Goal: Task Accomplishment & Management: Manage account settings

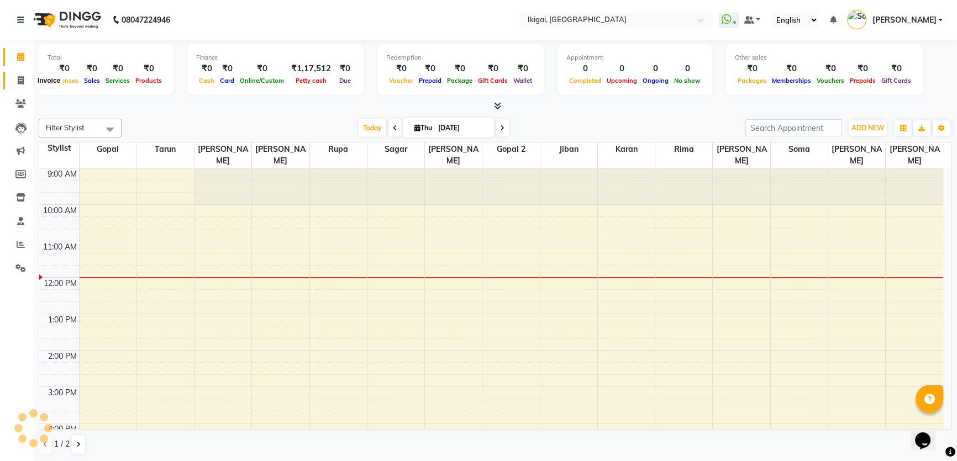
click at [27, 81] on span at bounding box center [20, 81] width 19 height 13
select select "service"
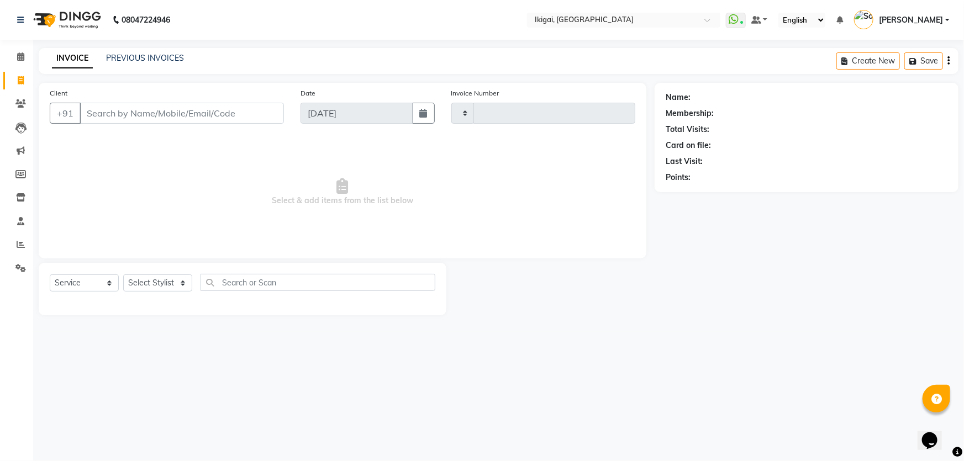
type input "1891"
select select "4429"
click at [160, 280] on select "Select Stylist [PERSON_NAME] gopal 2 [PERSON_NAME] [PERSON_NAME] [PERSON_NAME] …" at bounding box center [157, 283] width 69 height 17
select select "82254"
click at [123, 275] on select "Select Stylist [PERSON_NAME] gopal 2 [PERSON_NAME] [PERSON_NAME] [PERSON_NAME] …" at bounding box center [157, 283] width 69 height 17
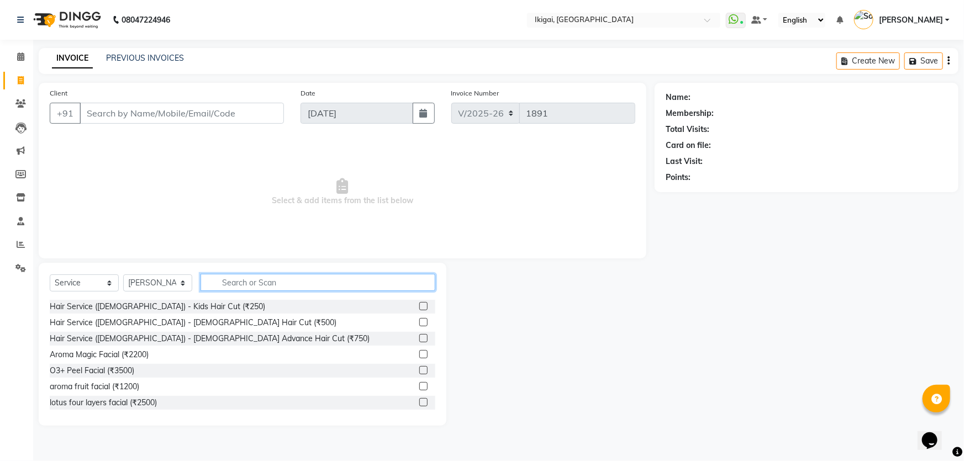
click at [219, 285] on input "text" at bounding box center [318, 282] width 235 height 17
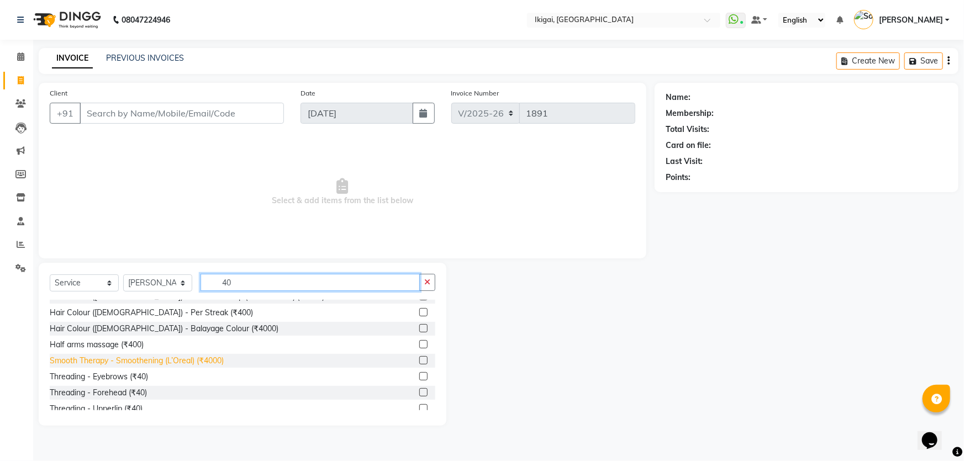
scroll to position [150, 0]
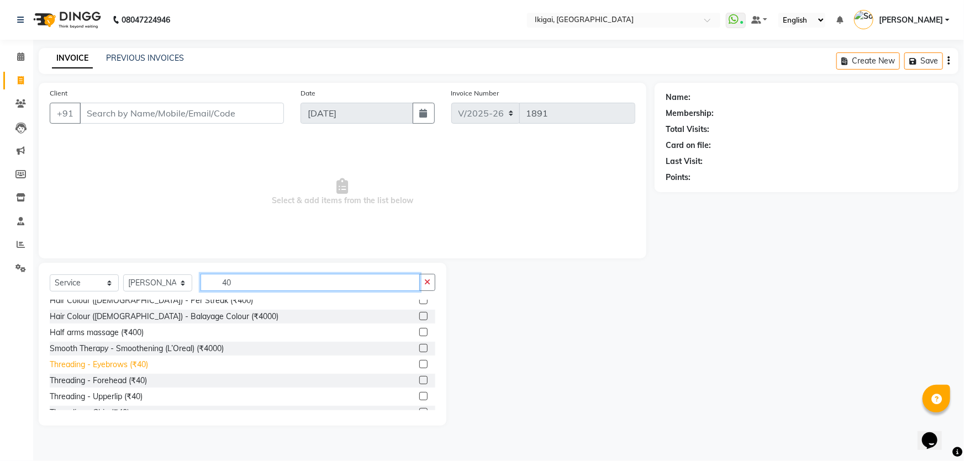
type input "40"
click at [141, 363] on div "Threading - Eyebrows (₹40)" at bounding box center [99, 365] width 98 height 12
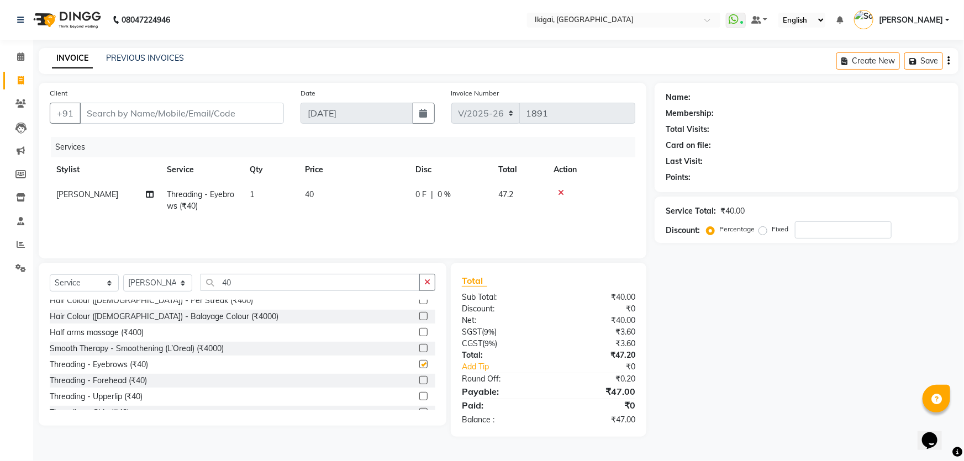
checkbox input "false"
drag, startPoint x: 261, startPoint y: 195, endPoint x: 292, endPoint y: 195, distance: 31.5
click at [262, 195] on td "1" at bounding box center [270, 200] width 55 height 36
select select "82254"
click at [292, 195] on td "1" at bounding box center [314, 205] width 54 height 47
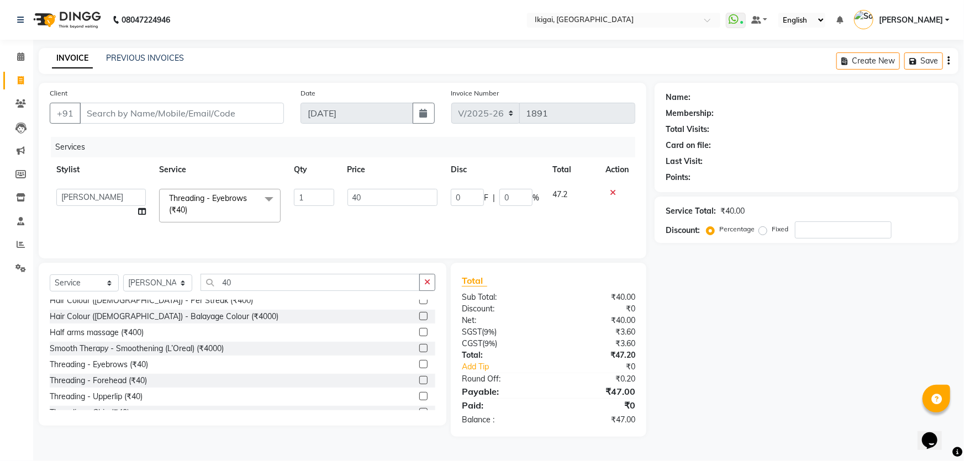
click at [292, 195] on td "1" at bounding box center [314, 205] width 54 height 47
click at [297, 195] on input "1" at bounding box center [314, 197] width 40 height 17
type input "2"
drag, startPoint x: 684, startPoint y: 328, endPoint x: 632, endPoint y: 290, distance: 64.8
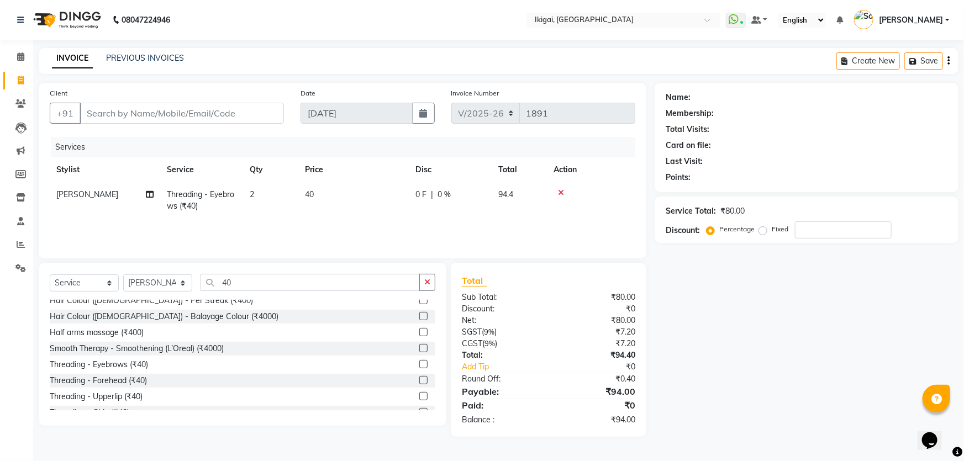
click at [684, 329] on div "Name: Membership: Total Visits: Card on file: Last Visit: Points: Service Total…" at bounding box center [811, 260] width 312 height 354
click at [558, 190] on icon at bounding box center [561, 193] width 6 height 8
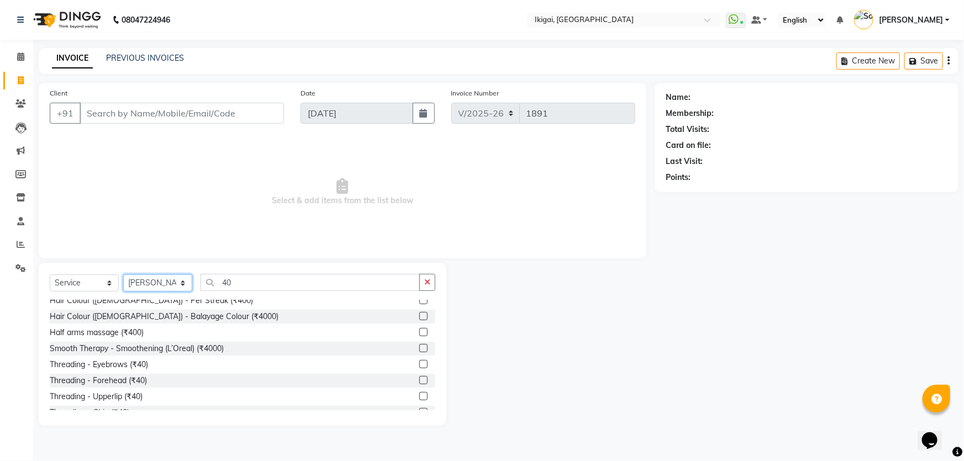
click at [136, 282] on select "Select Stylist [PERSON_NAME] gopal 2 [PERSON_NAME] [PERSON_NAME] [PERSON_NAME] …" at bounding box center [157, 283] width 69 height 17
select select "24731"
click at [123, 275] on select "Select Stylist [PERSON_NAME] gopal 2 [PERSON_NAME] [PERSON_NAME] [PERSON_NAME] …" at bounding box center [157, 283] width 69 height 17
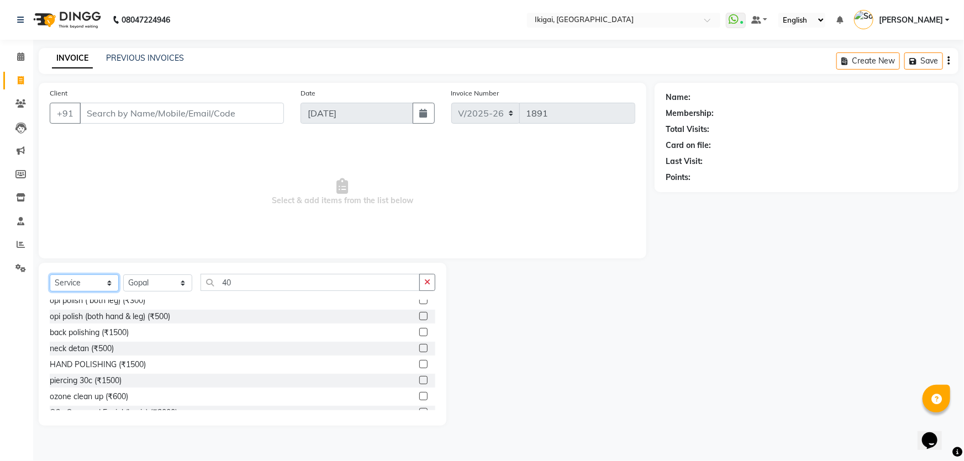
click at [83, 289] on select "Select Service Product Membership Package Voucher Prepaid Gift Card" at bounding box center [84, 283] width 69 height 17
click at [50, 275] on select "Select Service Product Membership Package Voucher Prepaid Gift Card" at bounding box center [84, 283] width 69 height 17
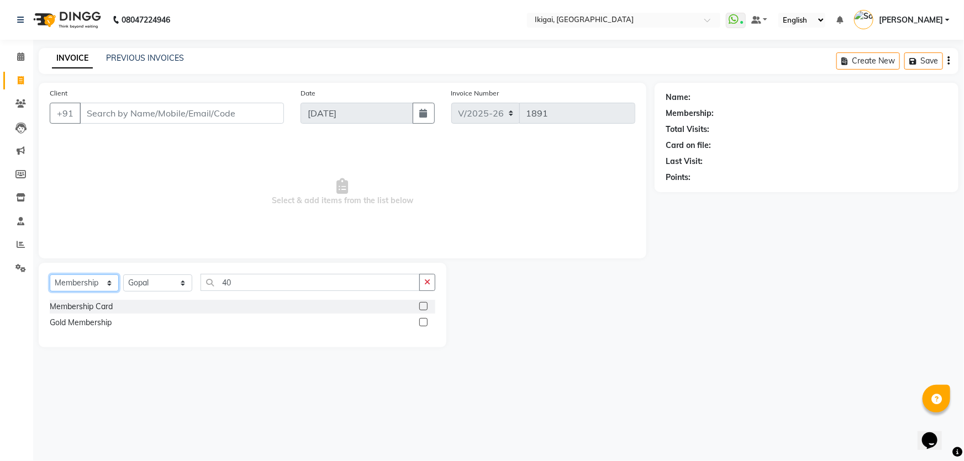
drag, startPoint x: 75, startPoint y: 282, endPoint x: 80, endPoint y: 291, distance: 10.1
click at [75, 284] on select "Select Service Product Membership Package Voucher Prepaid Gift Card" at bounding box center [84, 283] width 69 height 17
select select "product"
click at [50, 275] on select "Select Service Product Membership Package Voucher Prepaid Gift Card" at bounding box center [84, 283] width 69 height 17
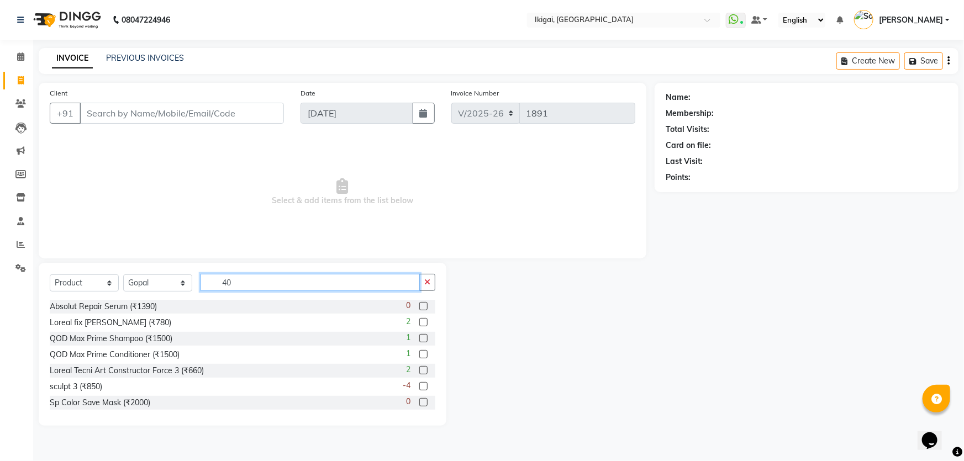
click at [240, 287] on input "40" at bounding box center [310, 282] width 219 height 17
type input "s"
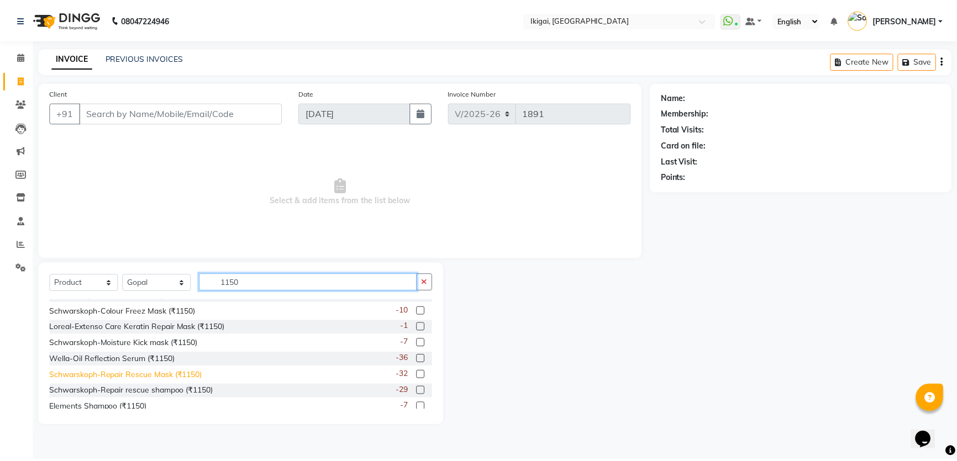
scroll to position [17, 0]
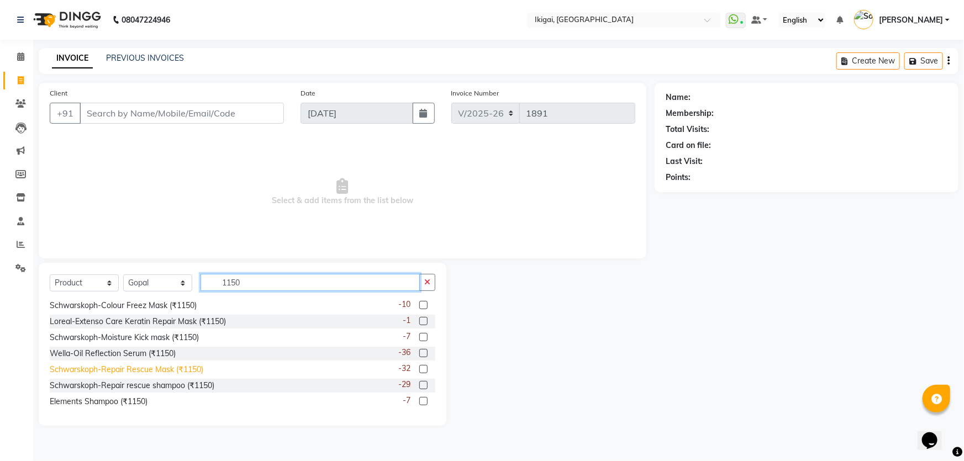
type input "1150"
click at [118, 367] on div "Schwarskoph-Repair Rescue Mask (₹1150)" at bounding box center [127, 370] width 154 height 12
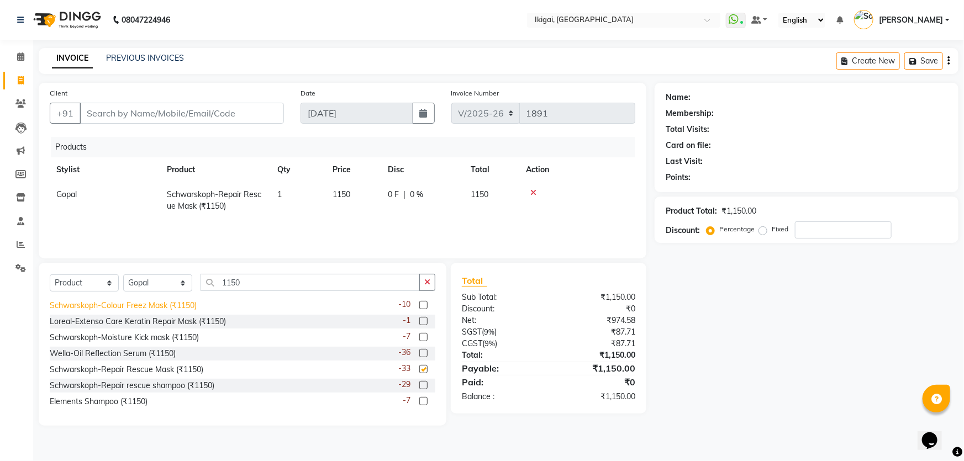
checkbox input "false"
click at [170, 381] on div "Schwarskoph-Repair rescue shampoo (₹1150)" at bounding box center [132, 386] width 165 height 12
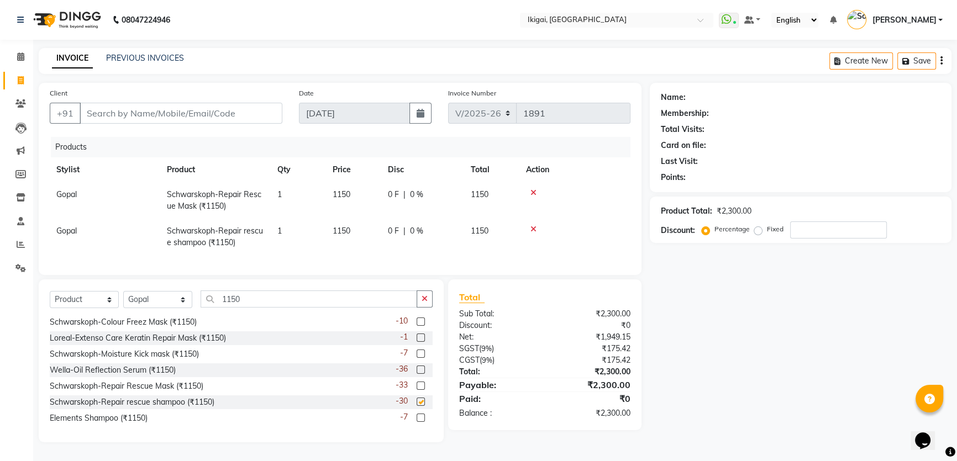
checkbox input "false"
click at [139, 113] on input "Client" at bounding box center [181, 113] width 203 height 21
type input "9"
type input "0"
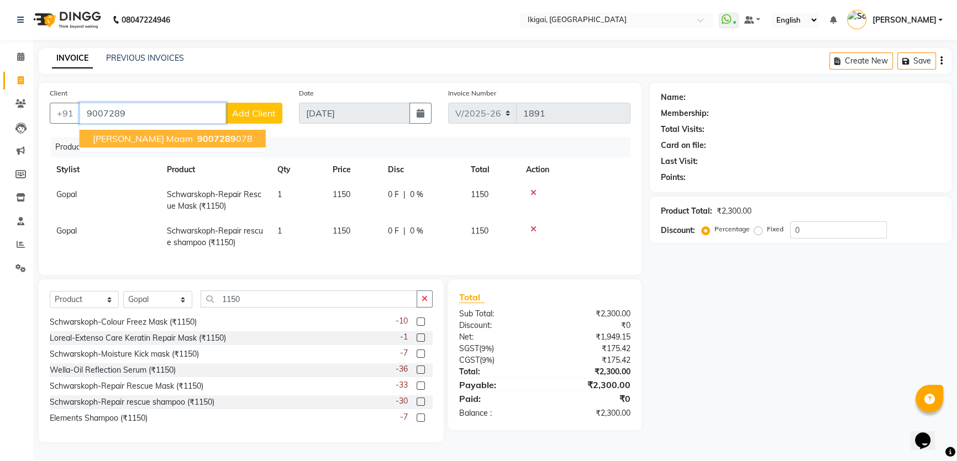
click at [197, 144] on span "9007289" at bounding box center [216, 138] width 39 height 11
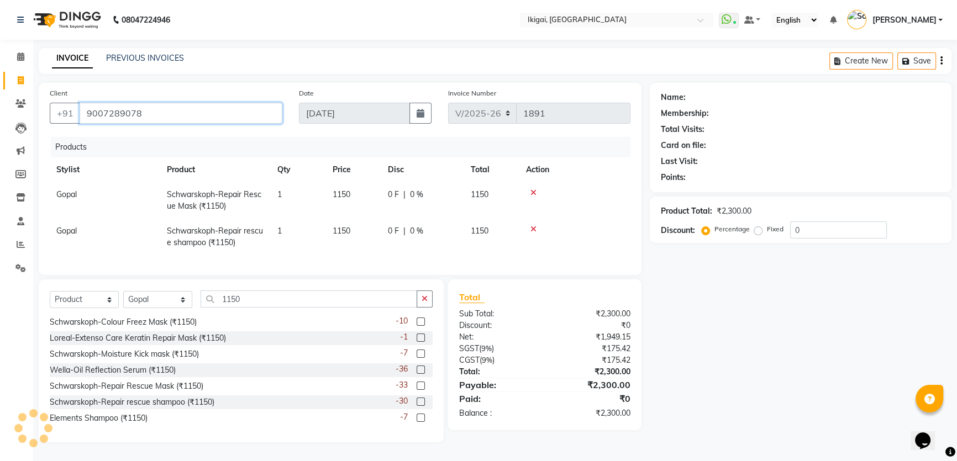
type input "9007289078"
select select "1: Object"
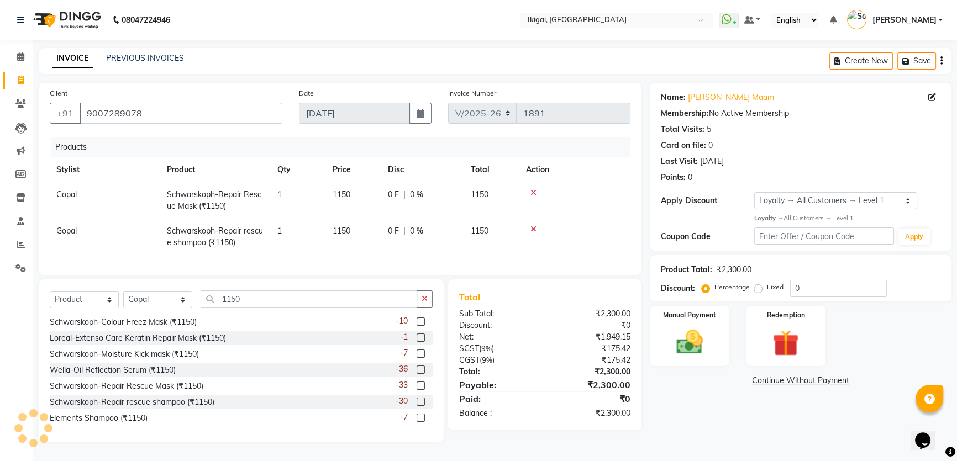
scroll to position [6, 0]
click at [692, 338] on img at bounding box center [690, 342] width 45 height 31
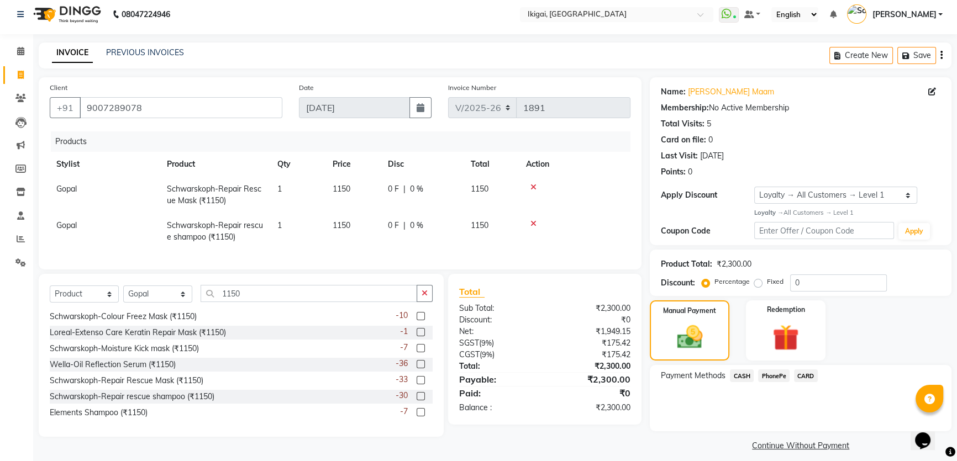
click at [776, 379] on span "PhonePe" at bounding box center [773, 376] width 31 height 13
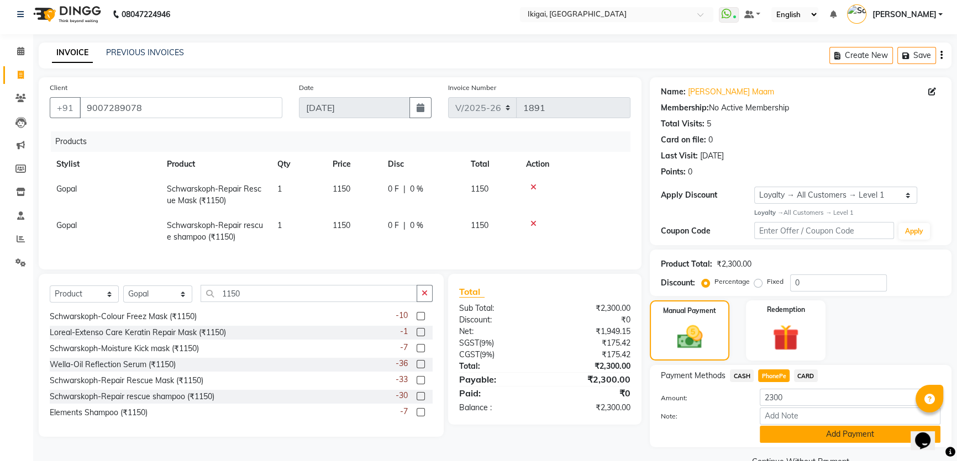
click at [795, 439] on button "Add Payment" at bounding box center [850, 434] width 181 height 17
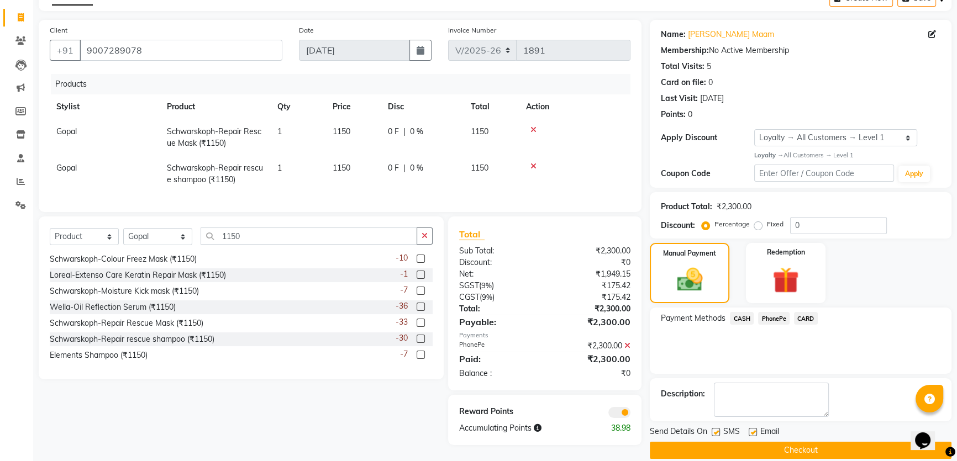
scroll to position [77, 0]
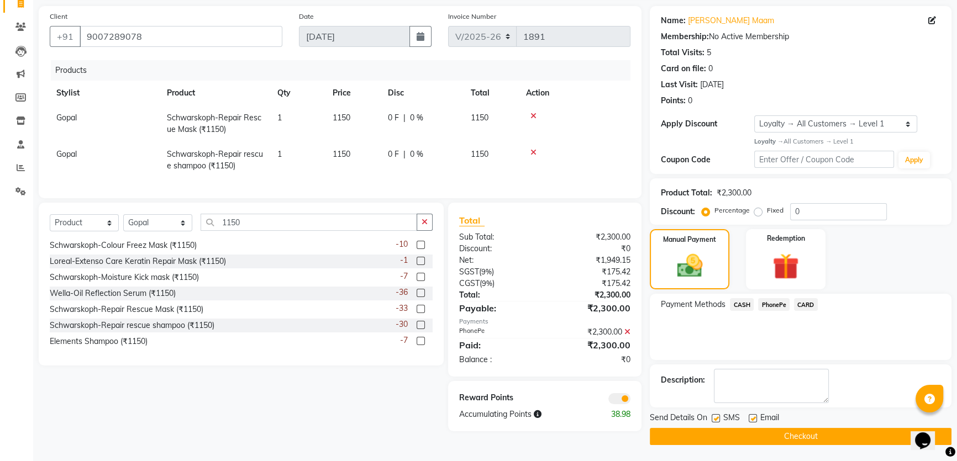
click at [815, 435] on button "Checkout" at bounding box center [801, 436] width 302 height 17
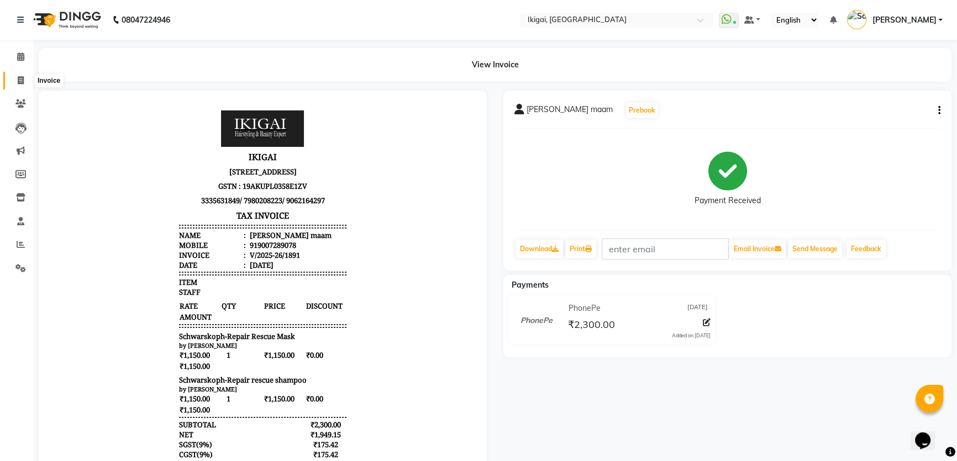
click at [22, 77] on icon at bounding box center [21, 80] width 6 height 8
select select "service"
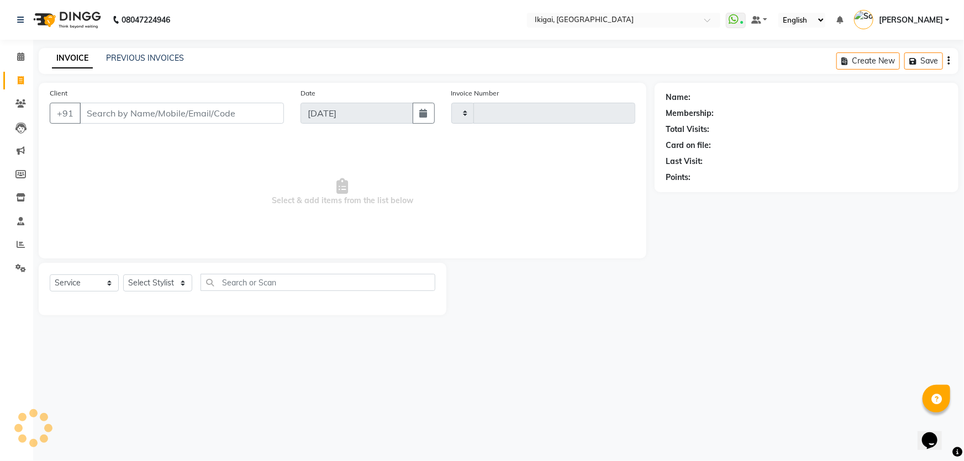
type input "1892"
select select "4429"
type input "8981818036"
click at [255, 111] on span "Add Client" at bounding box center [256, 113] width 44 height 11
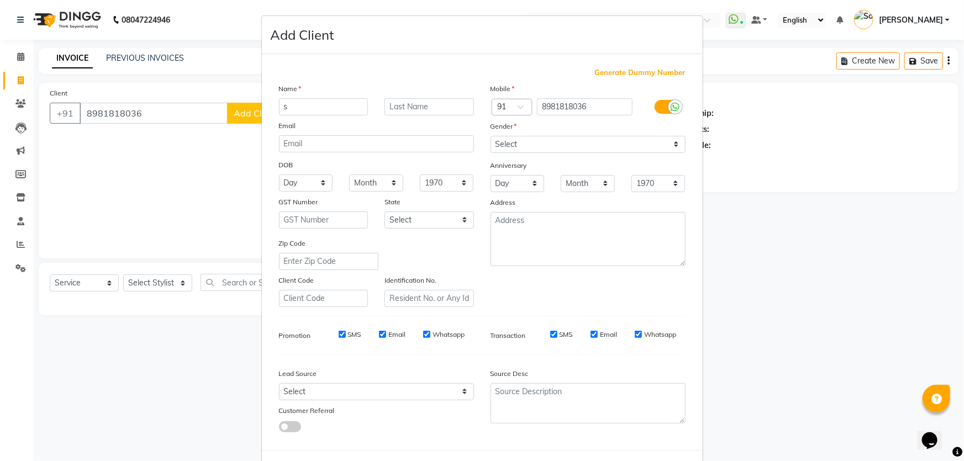
type input "s"
type input "[PERSON_NAME]"
drag, startPoint x: 513, startPoint y: 141, endPoint x: 530, endPoint y: 150, distance: 19.0
click at [513, 141] on select "Select [DEMOGRAPHIC_DATA] [DEMOGRAPHIC_DATA] Other Prefer Not To Say" at bounding box center [588, 144] width 195 height 17
select select "[DEMOGRAPHIC_DATA]"
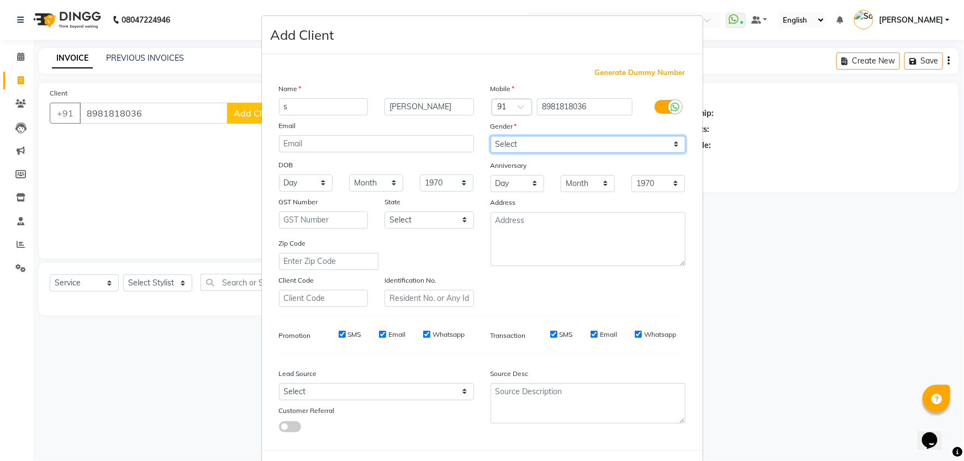
click at [491, 136] on select "Select [DEMOGRAPHIC_DATA] [DEMOGRAPHIC_DATA] Other Prefer Not To Say" at bounding box center [588, 144] width 195 height 17
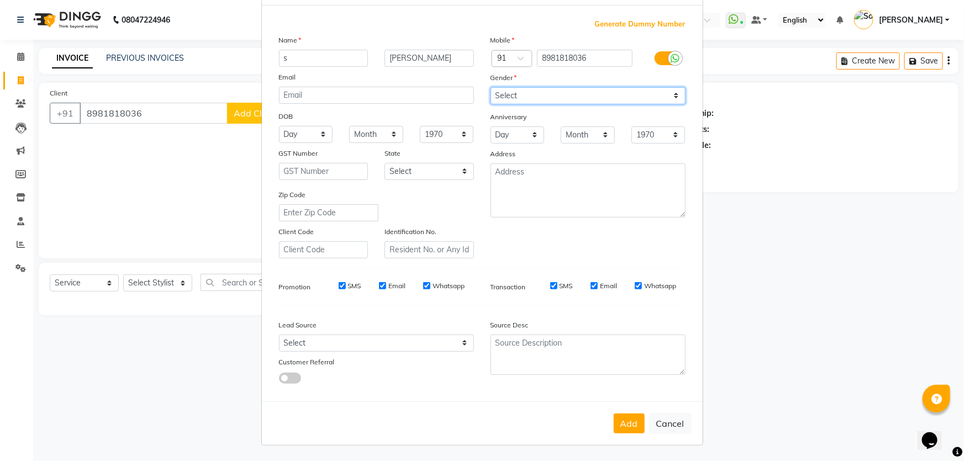
scroll to position [51, 0]
click at [621, 421] on button "Add" at bounding box center [629, 424] width 31 height 20
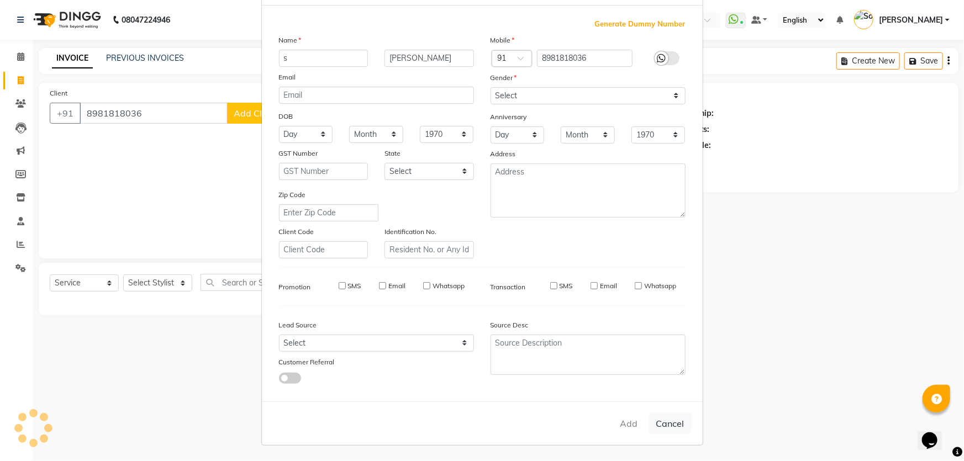
select select
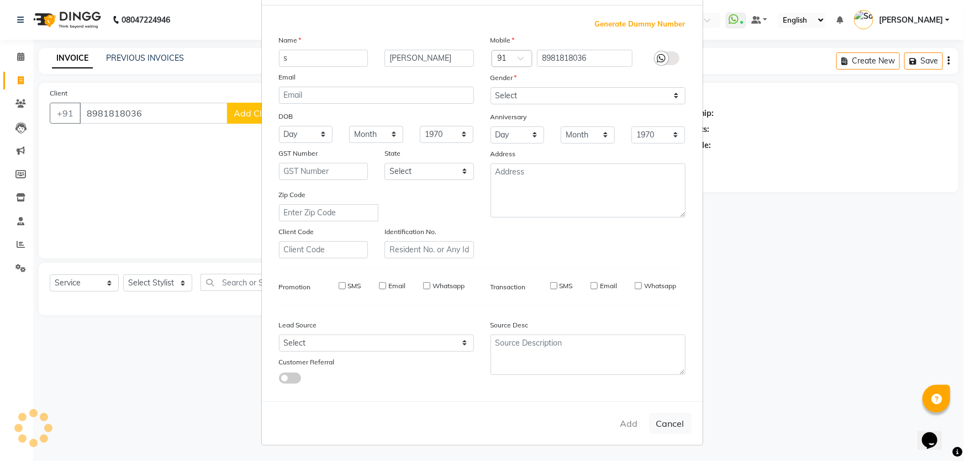
select select
checkbox input "false"
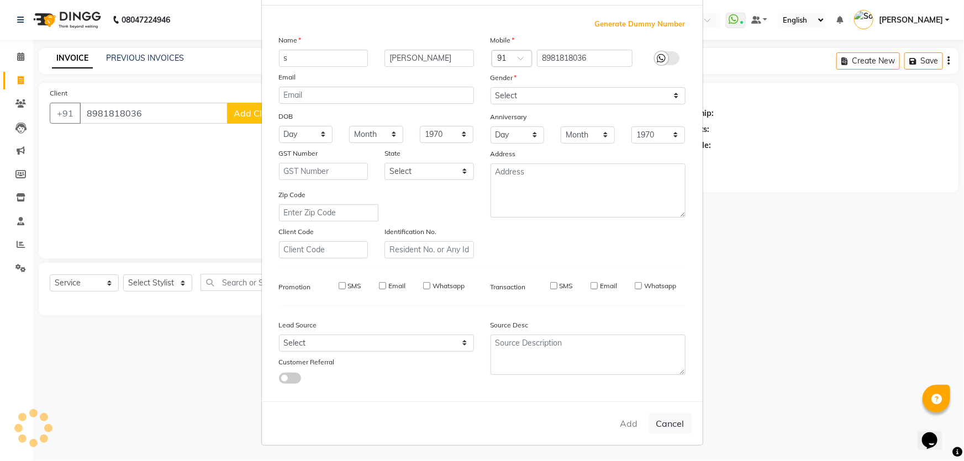
checkbox input "false"
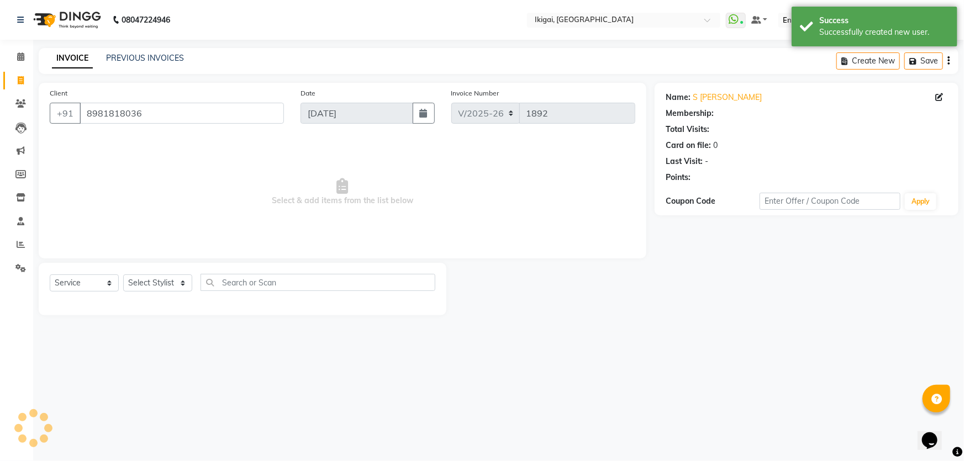
select select "1: Object"
click at [145, 286] on select "Select Stylist [PERSON_NAME] gopal 2 [PERSON_NAME] [PERSON_NAME] [PERSON_NAME] …" at bounding box center [157, 283] width 69 height 17
select select "82254"
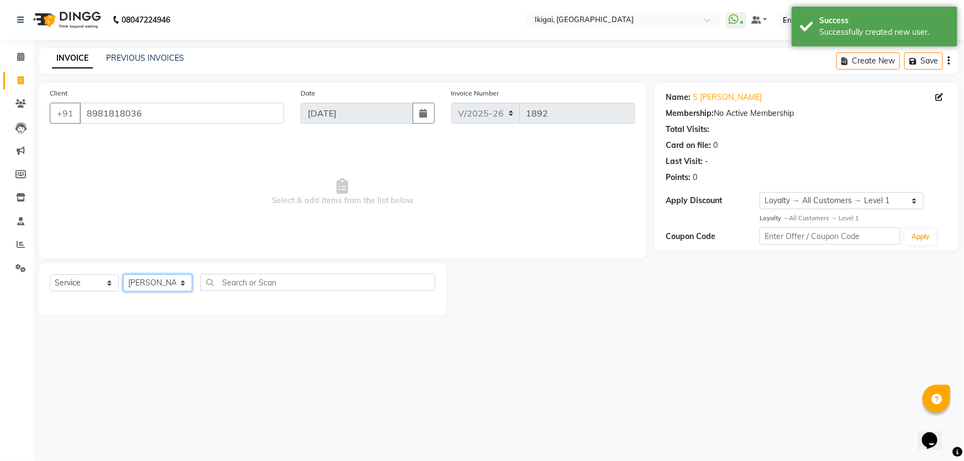
click at [123, 275] on select "Select Stylist [PERSON_NAME] gopal 2 [PERSON_NAME] [PERSON_NAME] [PERSON_NAME] …" at bounding box center [157, 283] width 69 height 17
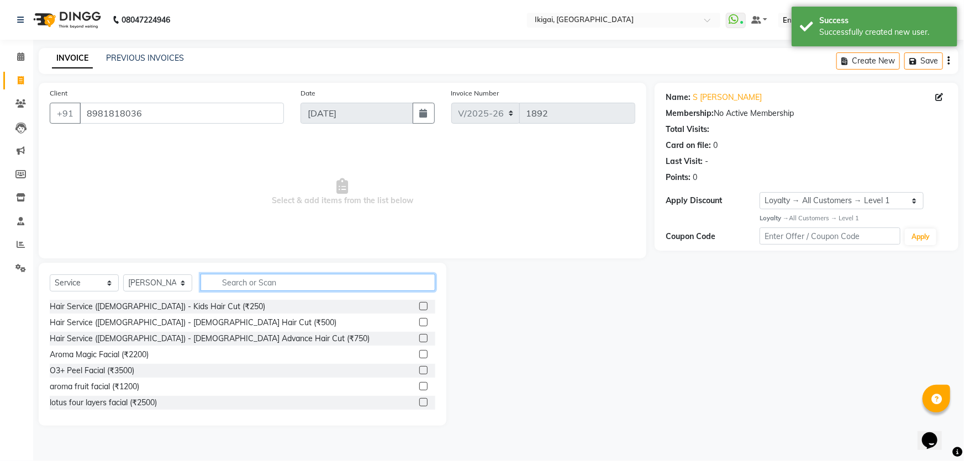
click at [281, 275] on input "text" at bounding box center [318, 282] width 235 height 17
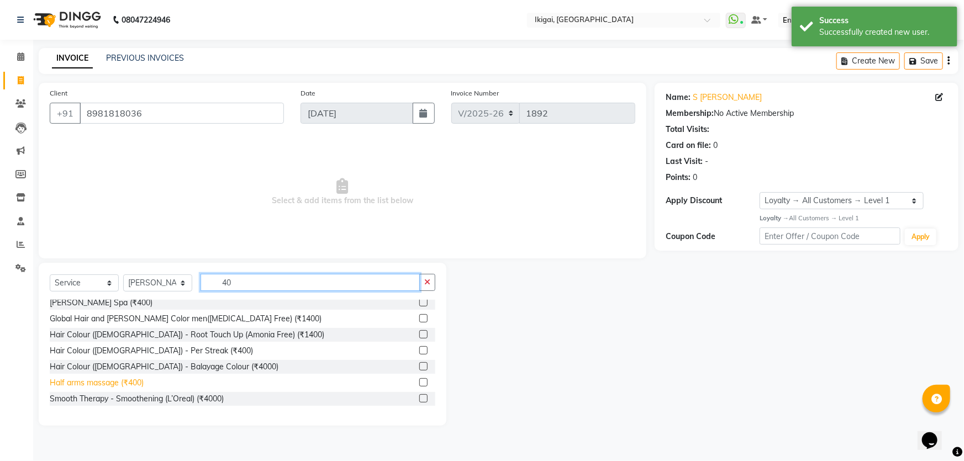
scroll to position [150, 0]
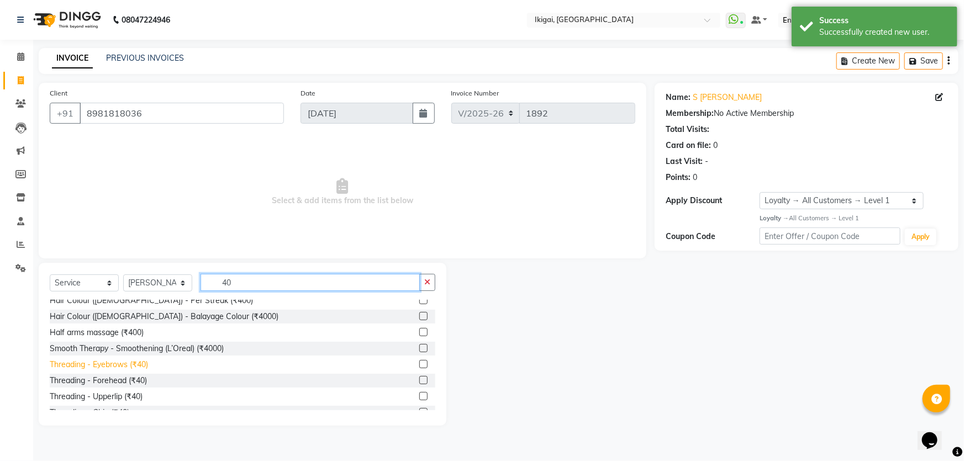
type input "40"
click at [138, 362] on div "Threading - Eyebrows (₹40)" at bounding box center [99, 365] width 98 height 12
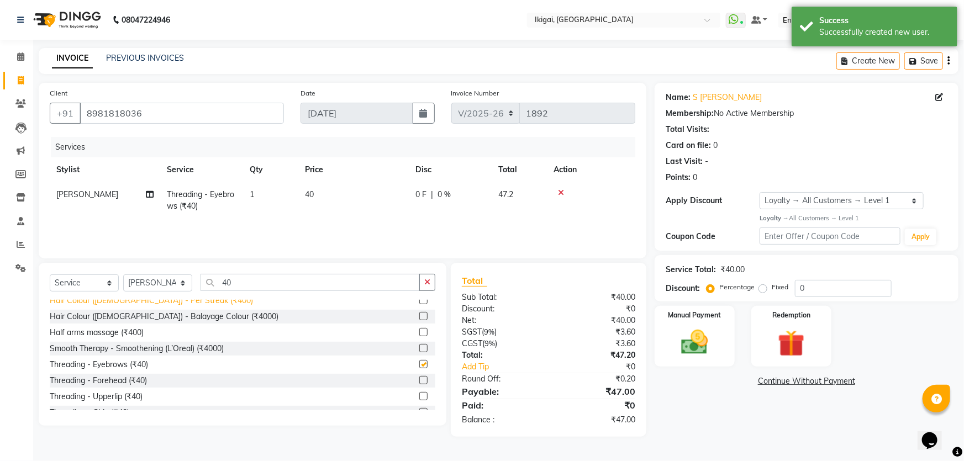
checkbox input "false"
drag, startPoint x: 161, startPoint y: 287, endPoint x: 138, endPoint y: 283, distance: 23.0
click at [161, 287] on select "Select Stylist [PERSON_NAME] gopal 2 [PERSON_NAME] [PERSON_NAME] [PERSON_NAME] …" at bounding box center [157, 283] width 69 height 17
select select "24731"
click at [123, 275] on select "Select Stylist [PERSON_NAME] gopal 2 [PERSON_NAME] [PERSON_NAME] [PERSON_NAME] …" at bounding box center [157, 283] width 69 height 17
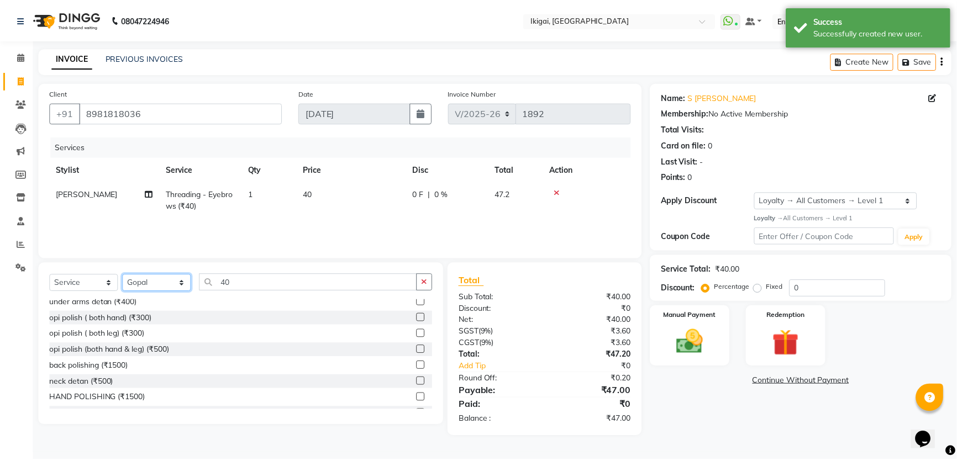
scroll to position [0, 0]
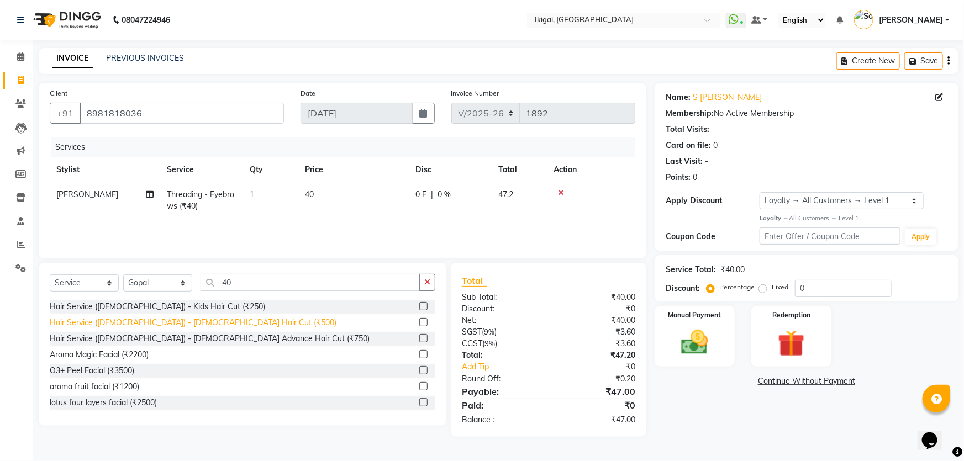
click at [172, 321] on div "Hair Service ([DEMOGRAPHIC_DATA]) - [DEMOGRAPHIC_DATA] Hair Cut (₹500)" at bounding box center [193, 323] width 287 height 12
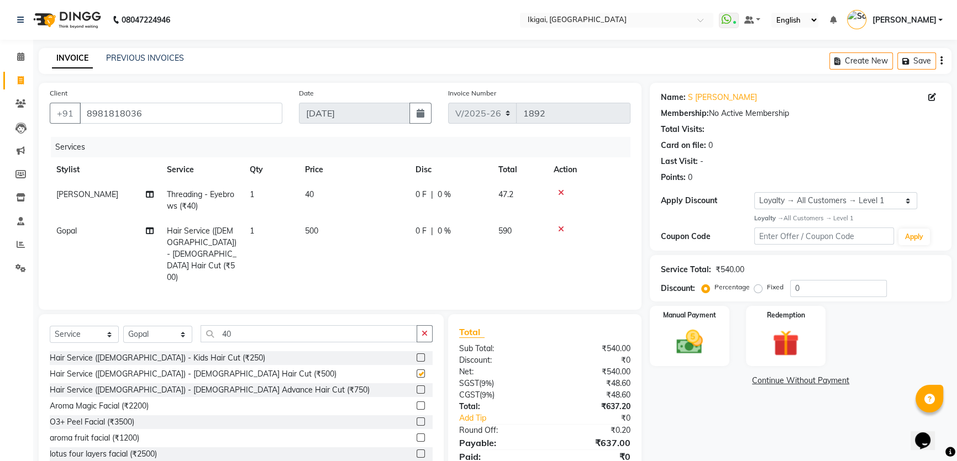
checkbox input "false"
click at [248, 325] on input "40" at bounding box center [309, 333] width 217 height 17
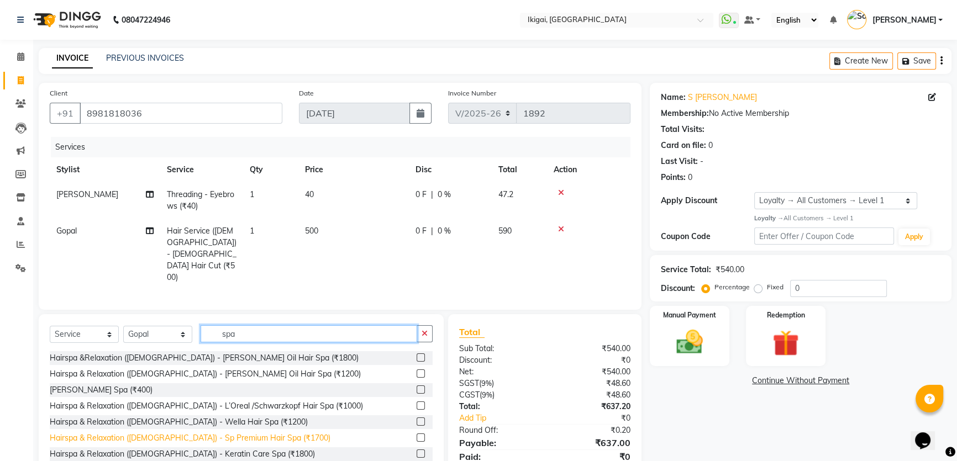
type input "spa"
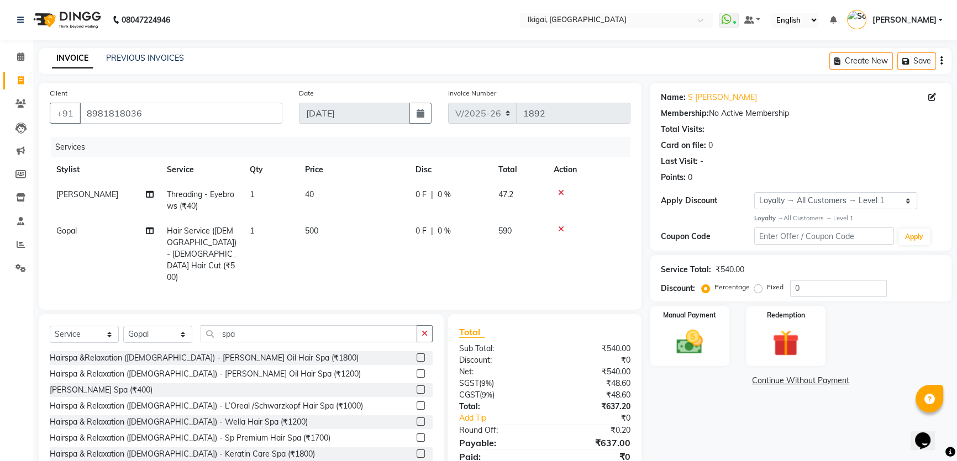
drag, startPoint x: 237, startPoint y: 421, endPoint x: 326, endPoint y: 213, distance: 226.0
click at [237, 433] on div "Hairspa & Relaxation ([DEMOGRAPHIC_DATA]) - Sp Premium Hair Spa (₹1700)" at bounding box center [190, 439] width 281 height 12
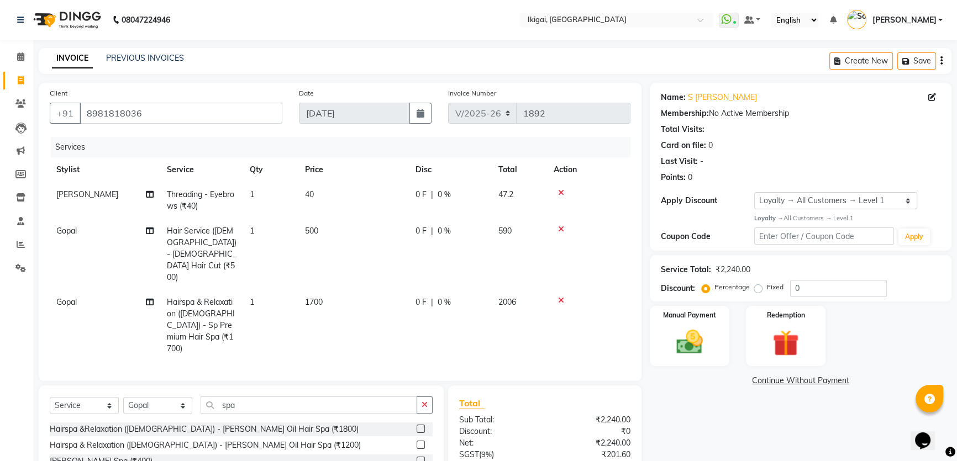
checkbox input "false"
click at [312, 297] on span "1700" at bounding box center [314, 302] width 18 height 10
select select "24731"
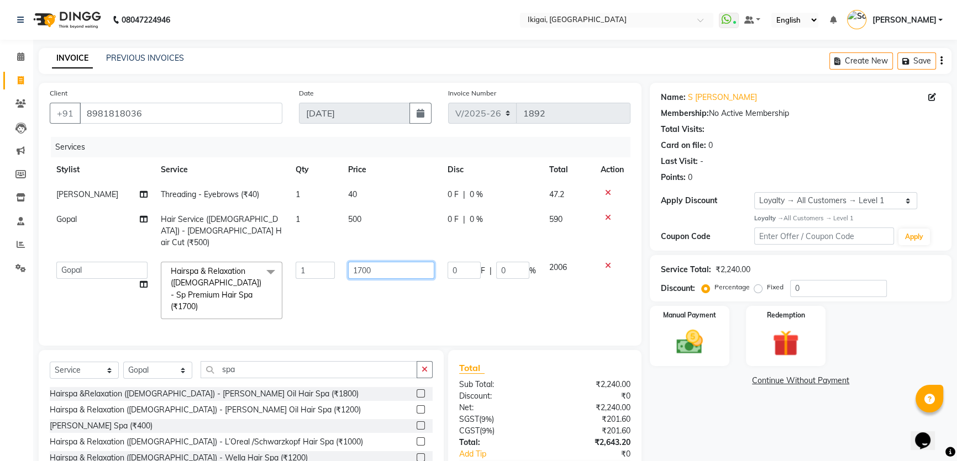
click at [348, 262] on input "1700" at bounding box center [391, 270] width 86 height 17
type input "2500"
click at [687, 417] on div "Name: S [PERSON_NAME] Membership: No Active Membership Total Visits: Card on fi…" at bounding box center [805, 304] width 310 height 442
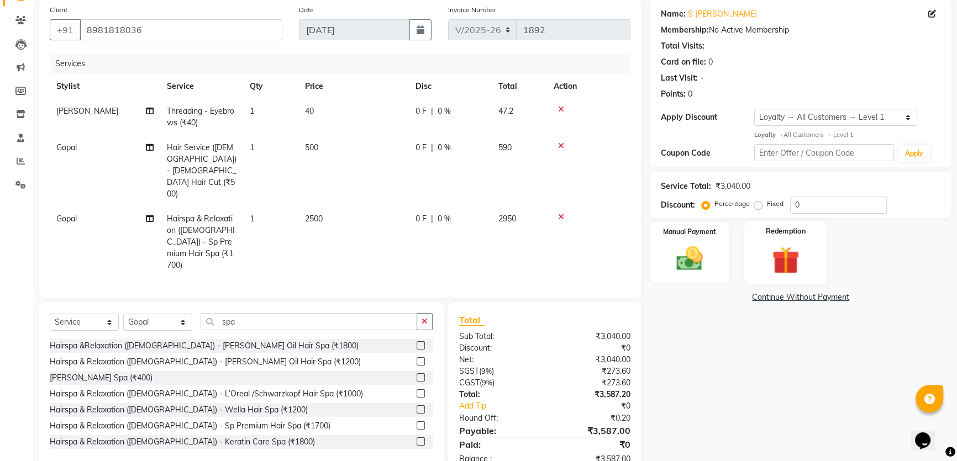
scroll to position [88, 0]
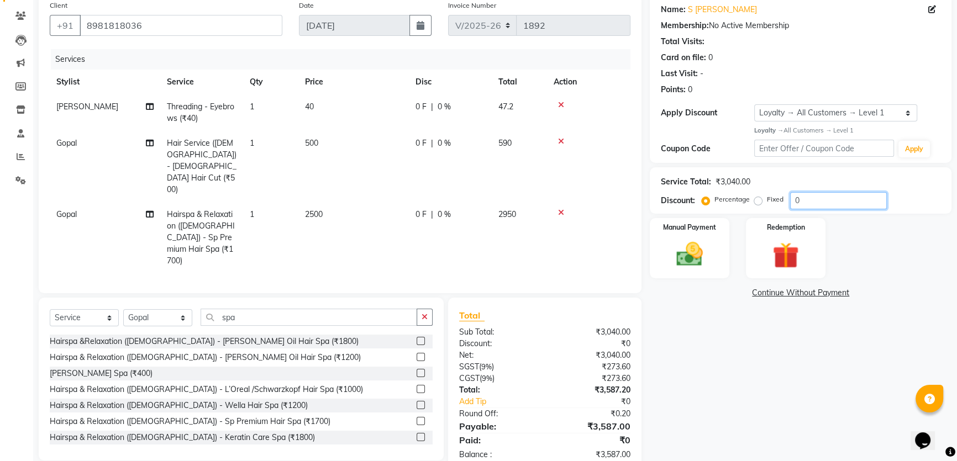
click at [807, 195] on input "0" at bounding box center [838, 200] width 97 height 17
type input "10"
drag, startPoint x: 732, startPoint y: 426, endPoint x: 719, endPoint y: 396, distance: 33.2
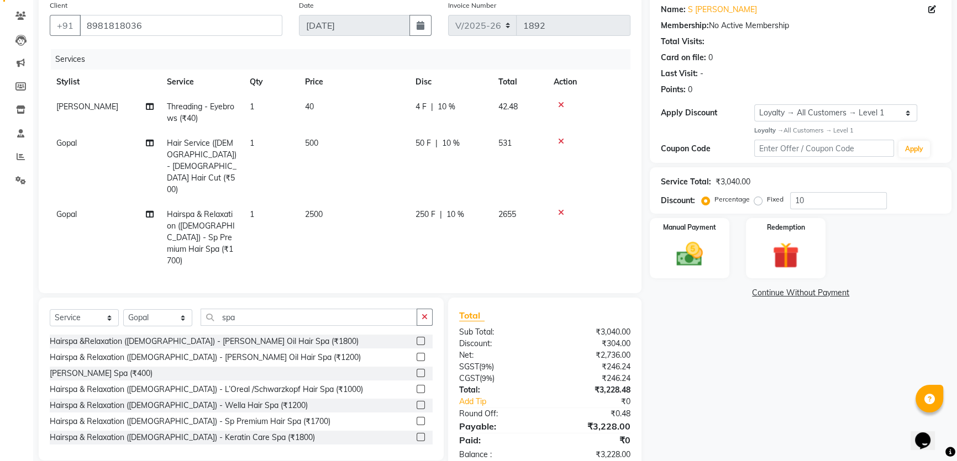
click at [732, 425] on div "Name: S [PERSON_NAME] Membership: No Active Membership Total Visits: Card on fi…" at bounding box center [805, 233] width 310 height 477
click at [440, 104] on span "10 %" at bounding box center [447, 107] width 18 height 12
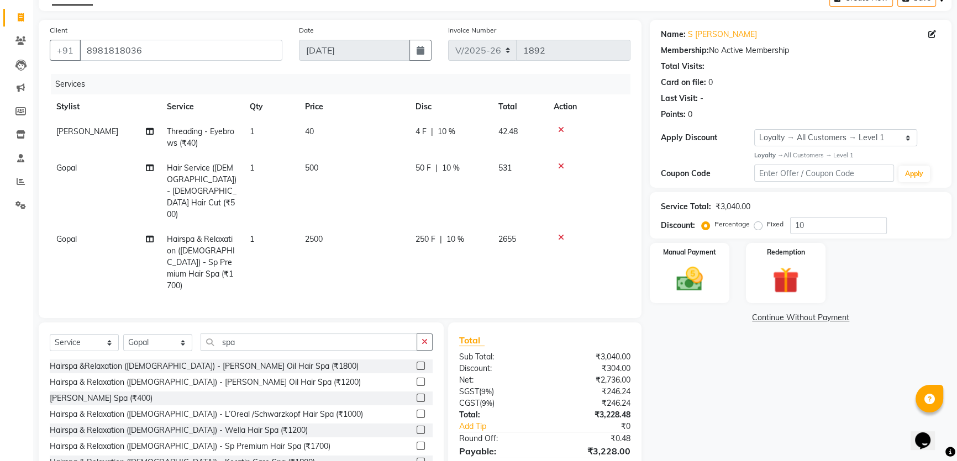
select select "82254"
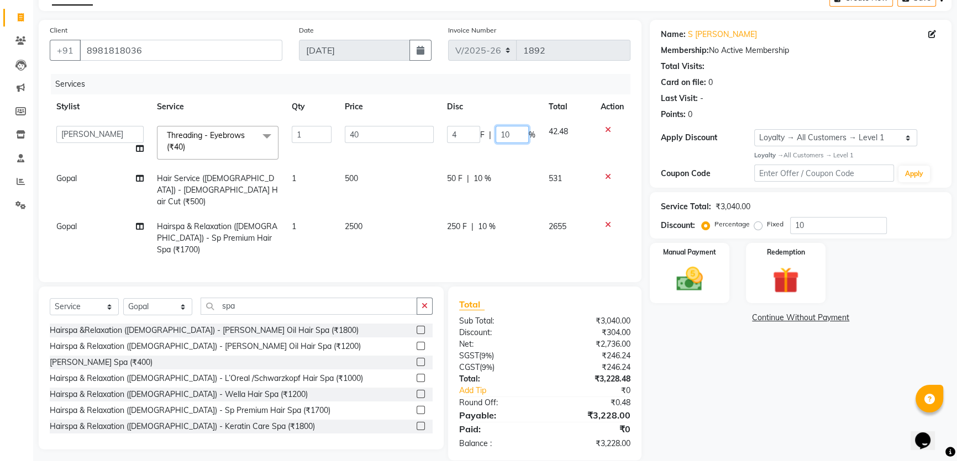
click at [506, 131] on input "10" at bounding box center [512, 134] width 33 height 17
type input "0"
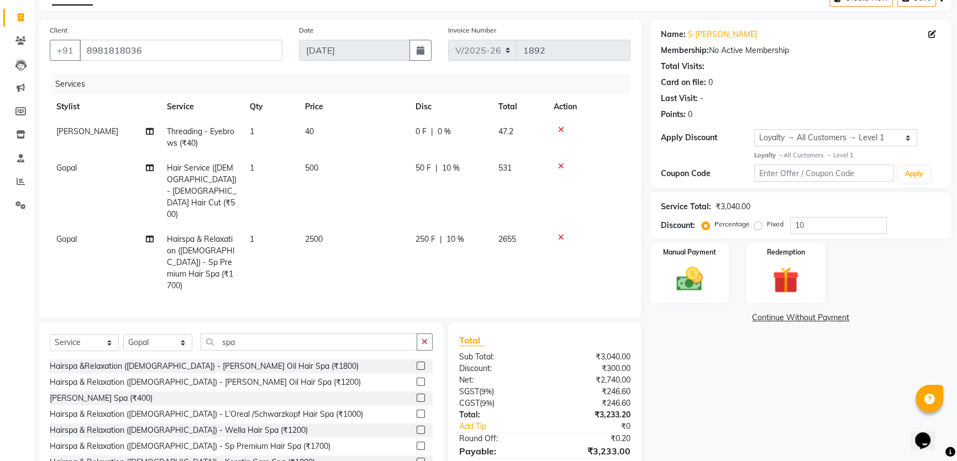
click at [746, 412] on div "Name: S [PERSON_NAME] Membership: No Active Membership Total Visits: Card on fi…" at bounding box center [805, 258] width 310 height 477
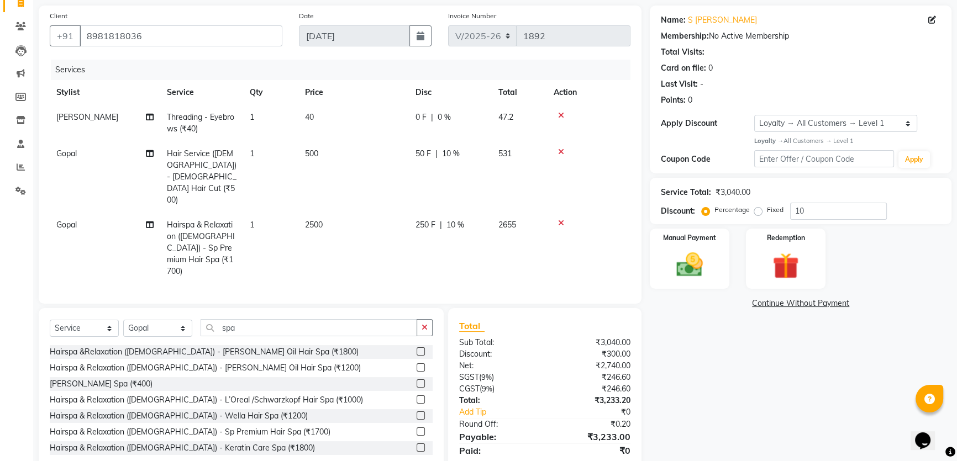
scroll to position [88, 0]
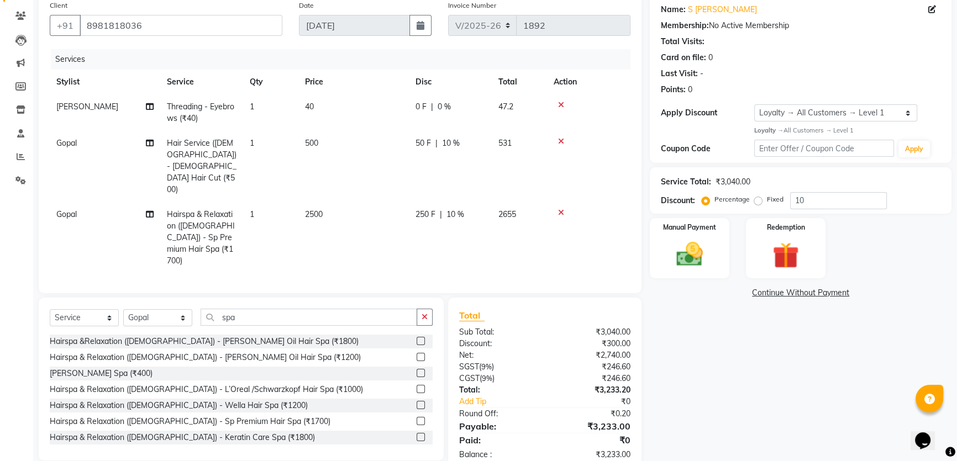
click at [265, 105] on td "1" at bounding box center [270, 112] width 55 height 36
select select "82254"
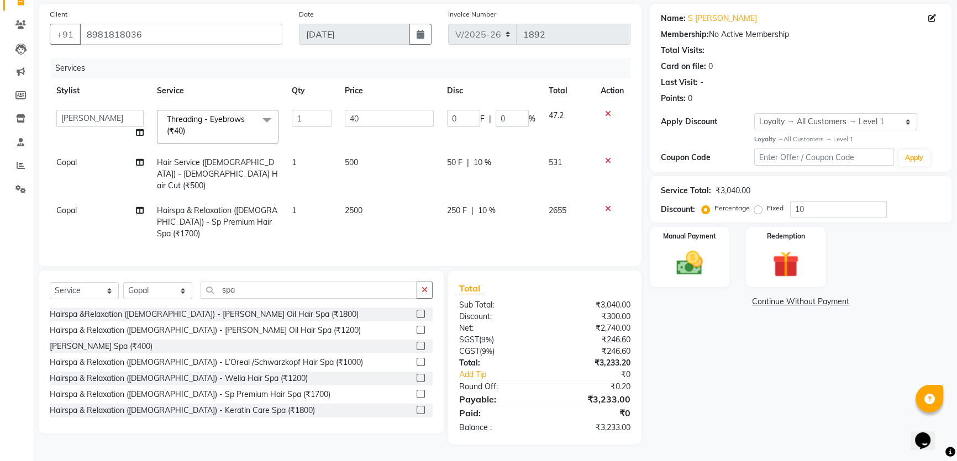
scroll to position [63, 0]
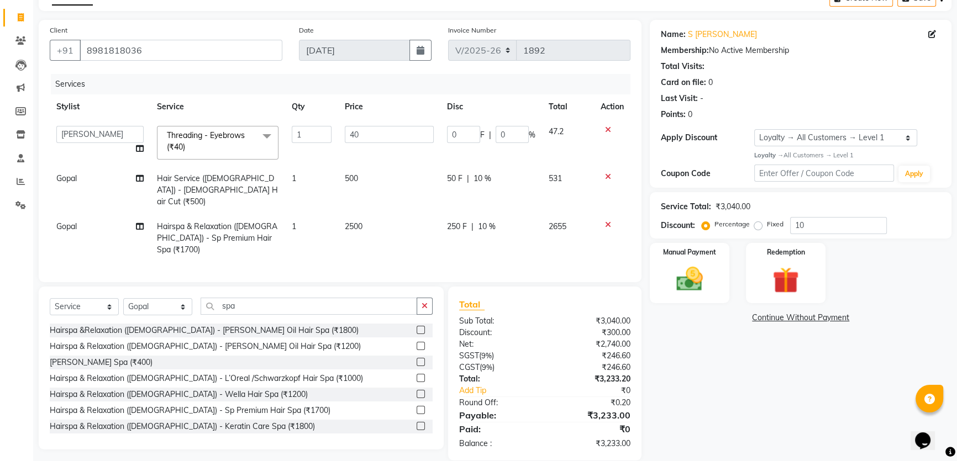
click at [291, 129] on td "1" at bounding box center [311, 142] width 53 height 47
click at [296, 132] on input "1" at bounding box center [312, 134] width 40 height 17
type input "2"
click at [722, 393] on div "Name: S [PERSON_NAME] Membership: No Active Membership Total Visits: Card on fi…" at bounding box center [805, 240] width 310 height 441
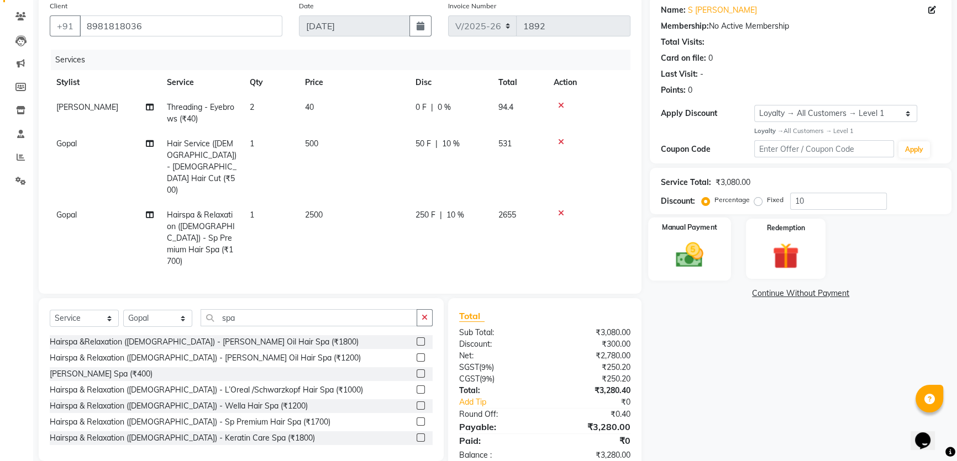
scroll to position [88, 0]
click at [696, 251] on img at bounding box center [690, 254] width 45 height 31
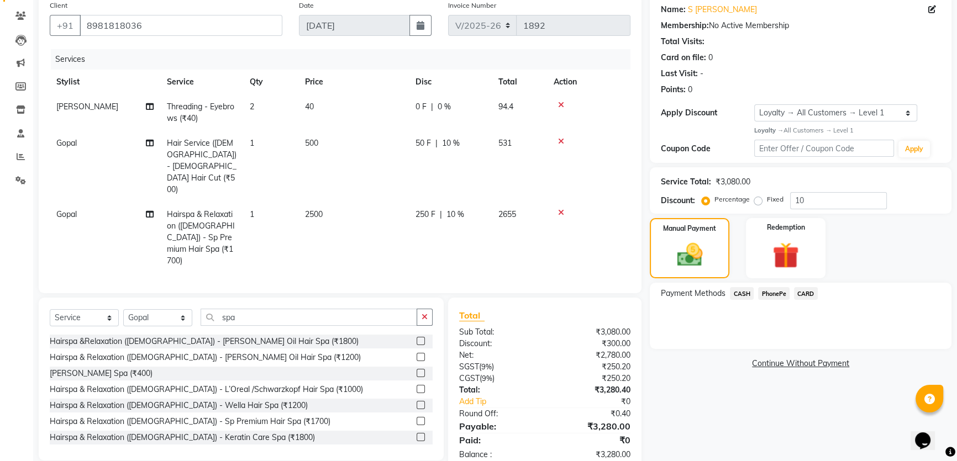
click at [807, 287] on span "CARD" at bounding box center [806, 293] width 24 height 13
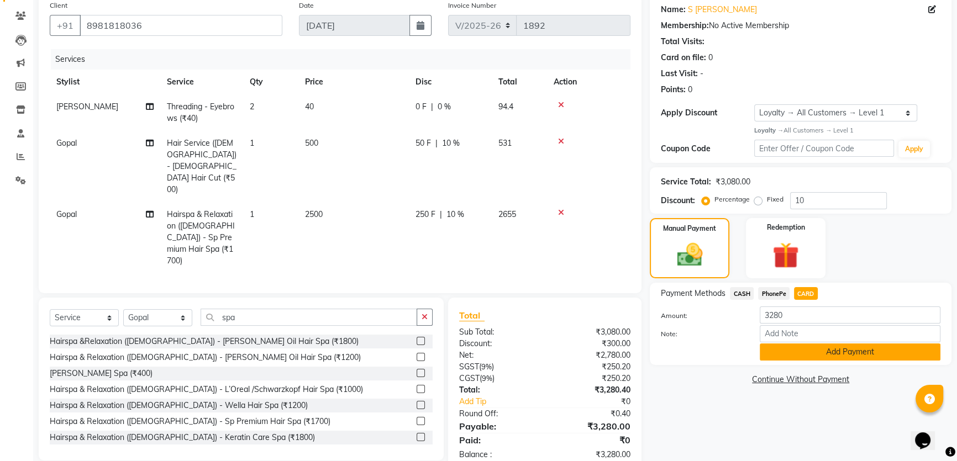
click at [828, 351] on button "Add Payment" at bounding box center [850, 352] width 181 height 17
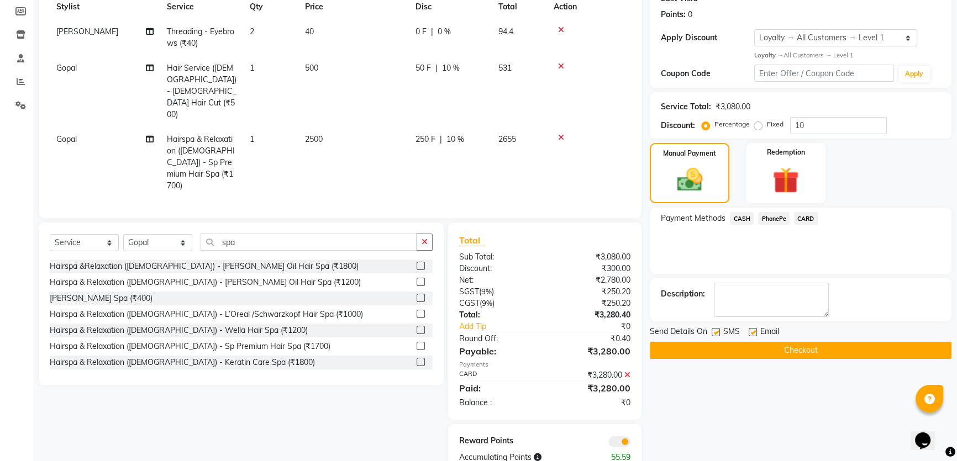
scroll to position [166, 0]
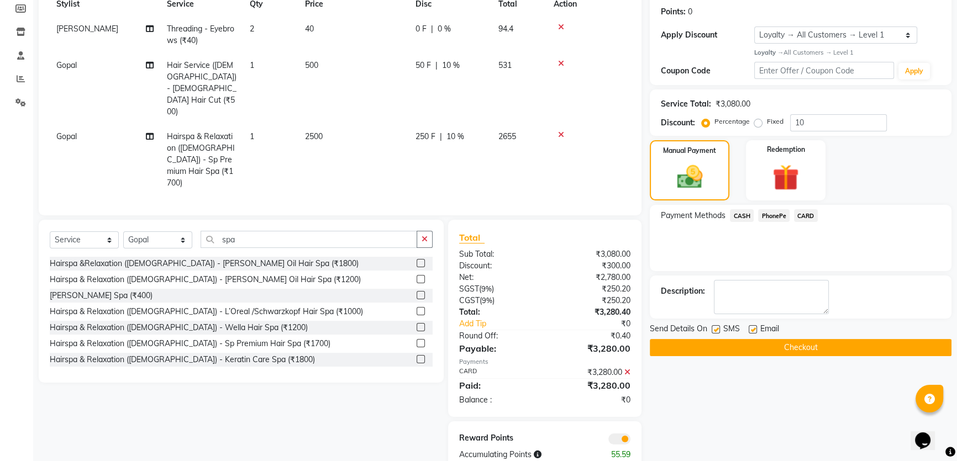
click at [868, 340] on button "Checkout" at bounding box center [801, 347] width 302 height 17
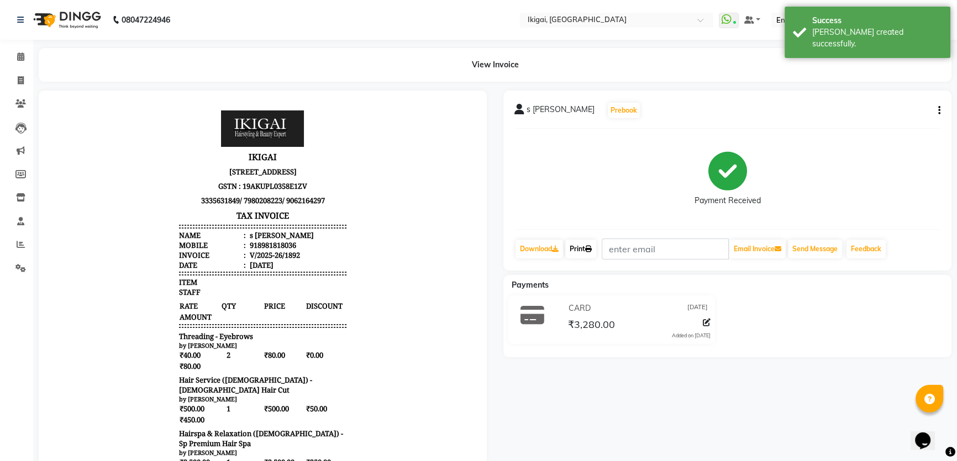
click at [579, 250] on link "Print" at bounding box center [580, 249] width 31 height 19
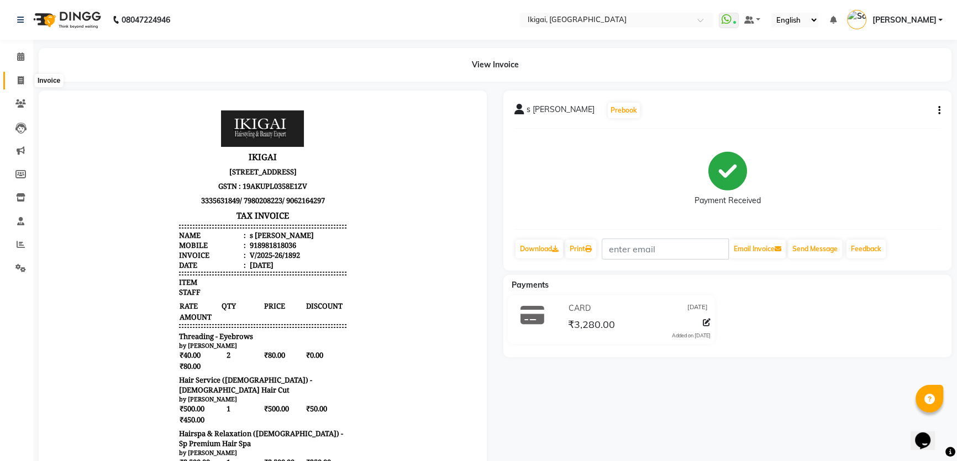
click at [11, 75] on span at bounding box center [20, 81] width 19 height 13
select select "service"
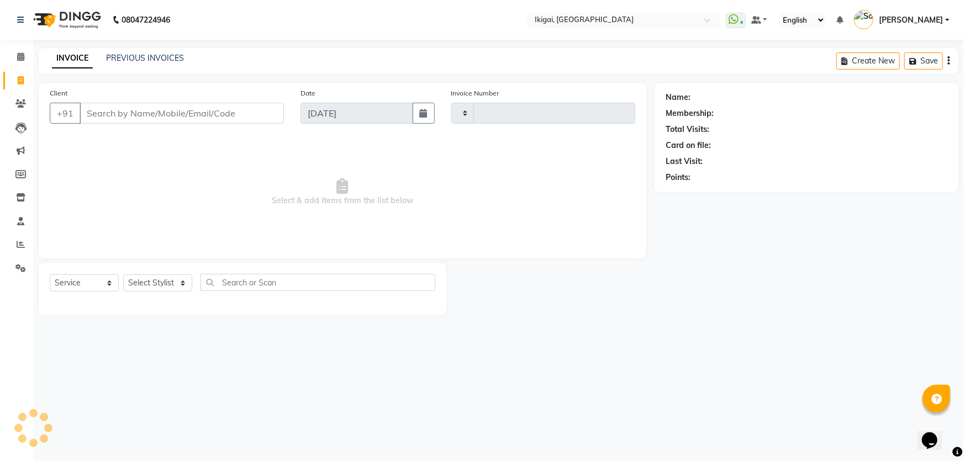
type input "1893"
select select "4429"
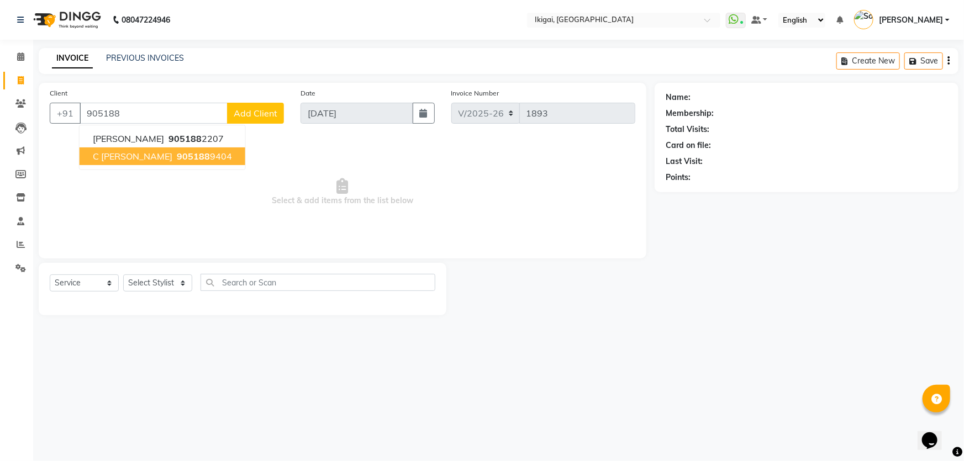
click at [175, 154] on ngb-highlight "905188 9404" at bounding box center [203, 156] width 57 height 11
type input "9051889404"
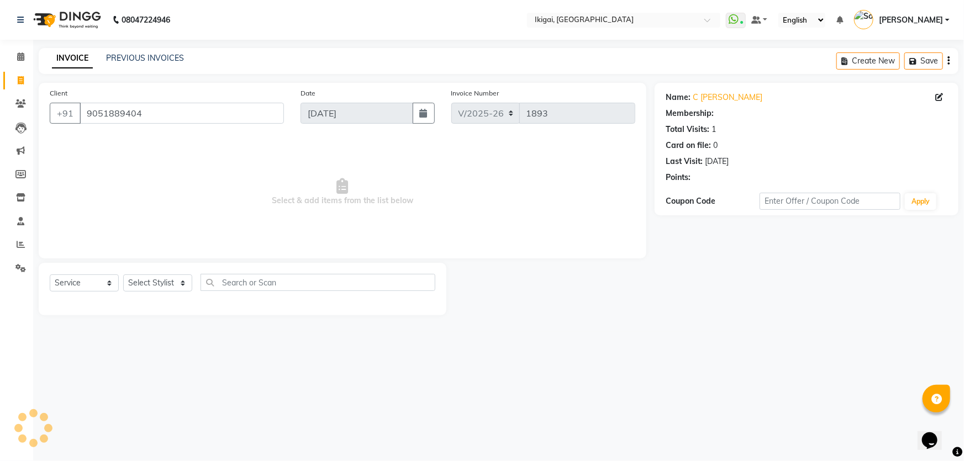
select select "1: Object"
click at [157, 286] on select "Select Stylist [PERSON_NAME] gopal 2 [PERSON_NAME] [PERSON_NAME] [PERSON_NAME] …" at bounding box center [157, 283] width 69 height 17
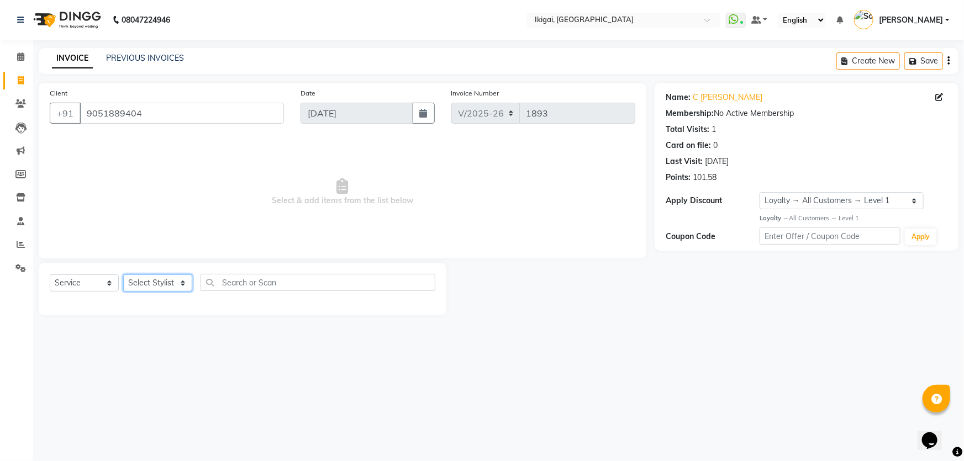
select select "63198"
click at [123, 275] on select "Select Stylist [PERSON_NAME] gopal 2 [PERSON_NAME] [PERSON_NAME] [PERSON_NAME] …" at bounding box center [157, 283] width 69 height 17
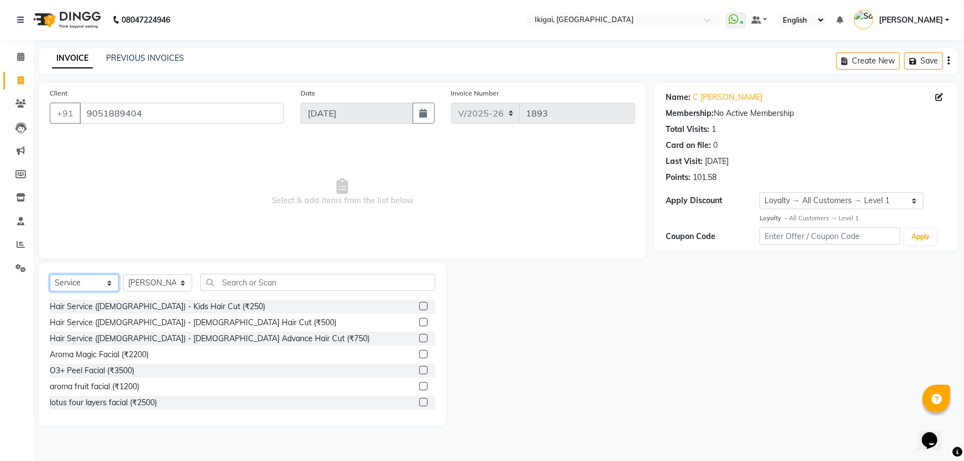
click at [82, 282] on select "Select Service Product Membership Package Voucher Prepaid Gift Card" at bounding box center [84, 283] width 69 height 17
select select "product"
click at [50, 275] on select "Select Service Product Membership Package Voucher Prepaid Gift Card" at bounding box center [84, 283] width 69 height 17
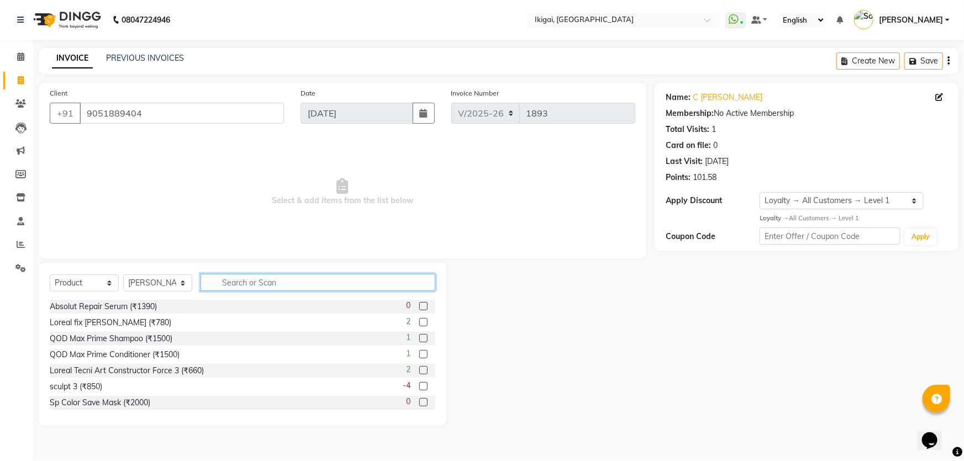
click at [232, 285] on input "text" at bounding box center [318, 282] width 235 height 17
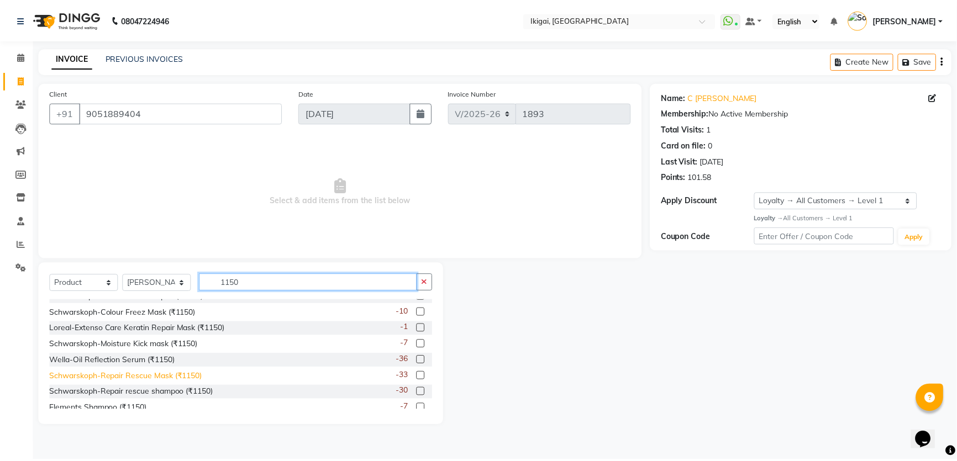
scroll to position [17, 0]
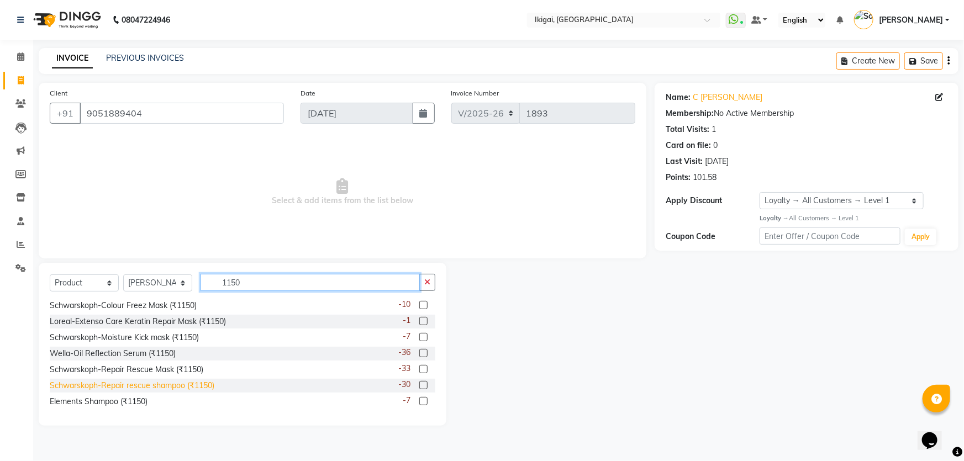
type input "1150"
click at [202, 386] on div "Schwarskoph-Repair rescue shampoo (₹1150)" at bounding box center [132, 386] width 165 height 12
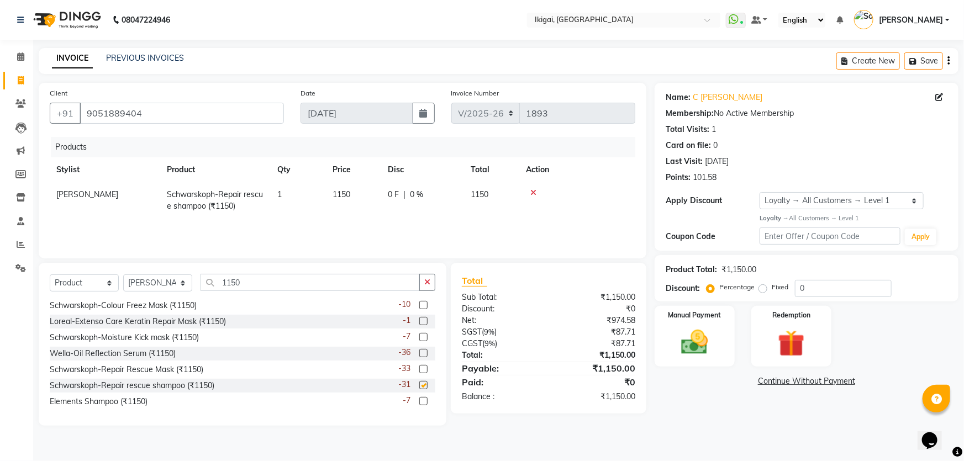
checkbox input "false"
click at [686, 341] on img at bounding box center [694, 343] width 45 height 32
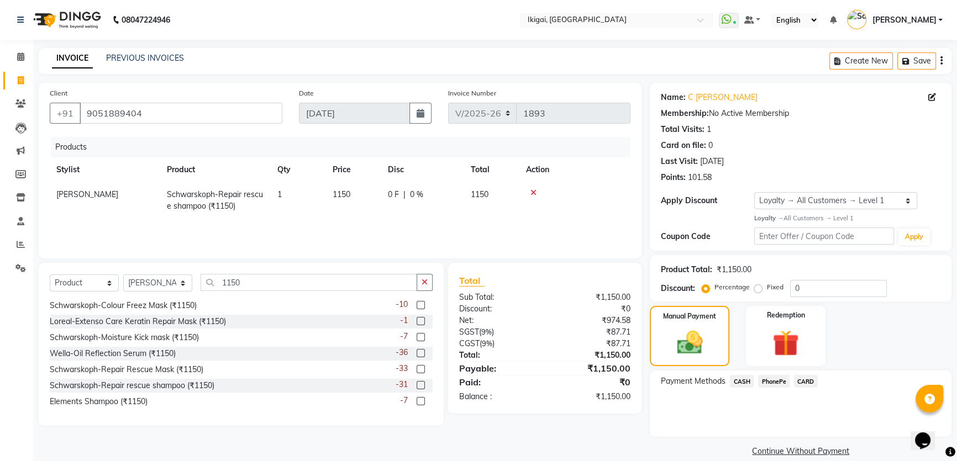
click at [806, 383] on span "CARD" at bounding box center [806, 381] width 24 height 13
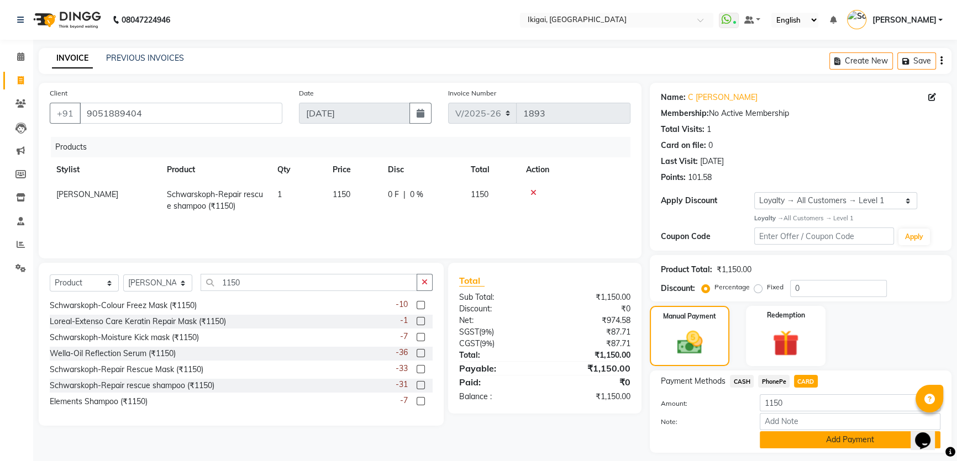
click at [816, 442] on button "Add Payment" at bounding box center [850, 440] width 181 height 17
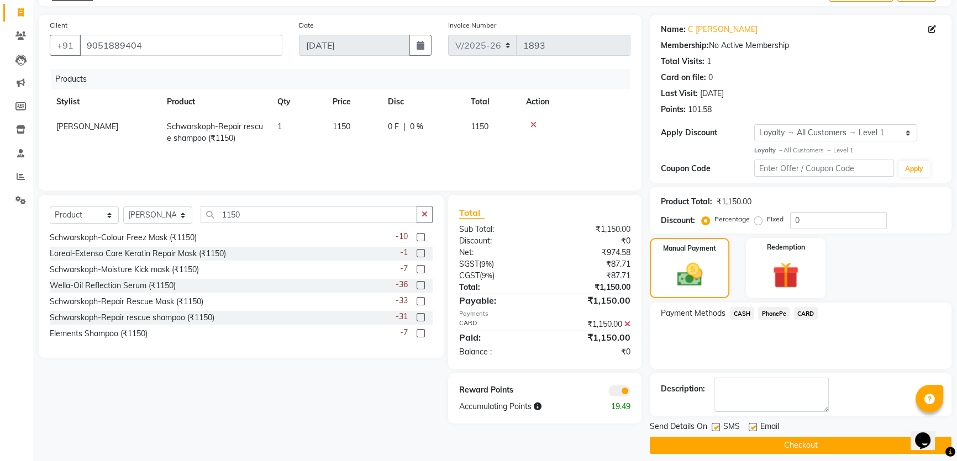
scroll to position [77, 0]
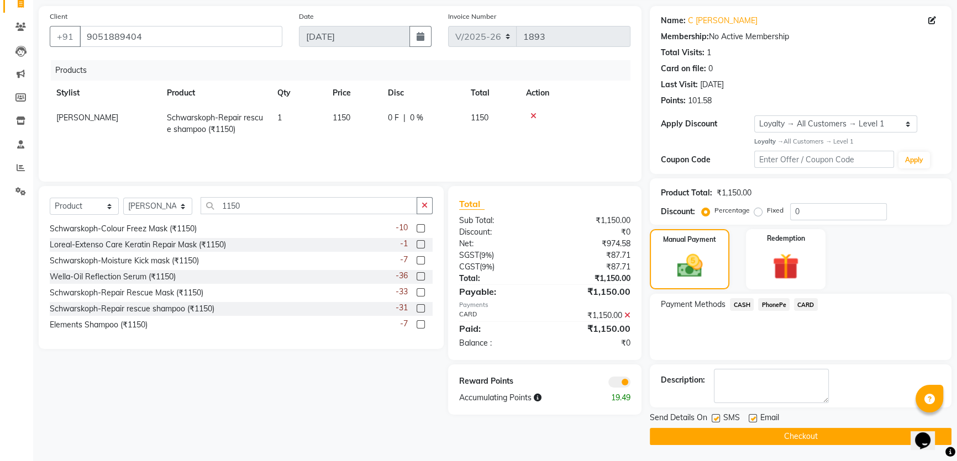
click at [810, 440] on button "Checkout" at bounding box center [801, 436] width 302 height 17
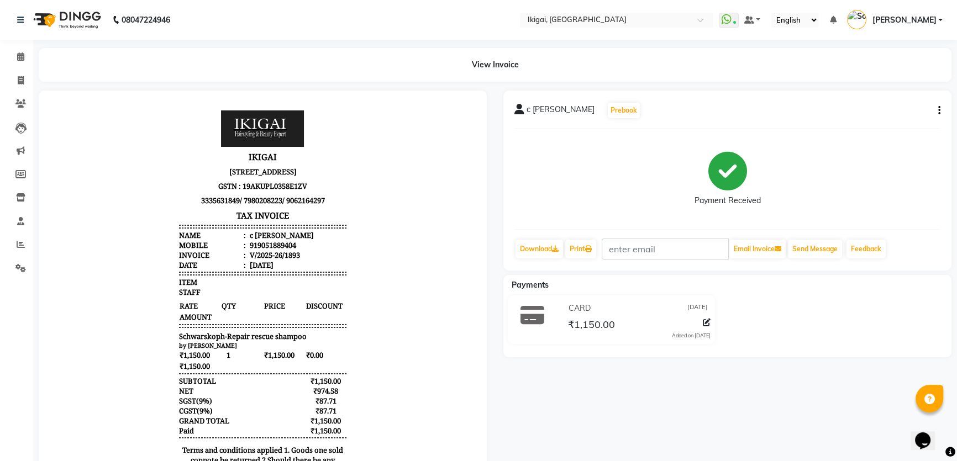
click at [429, 166] on body "IKIGAI [STREET_ADDRESS] GSTN : 19AKUPL0358E1ZV 3335631849/ 7980208223/ 90621642…" at bounding box center [262, 316] width 417 height 420
